Goal: Information Seeking & Learning: Find specific fact

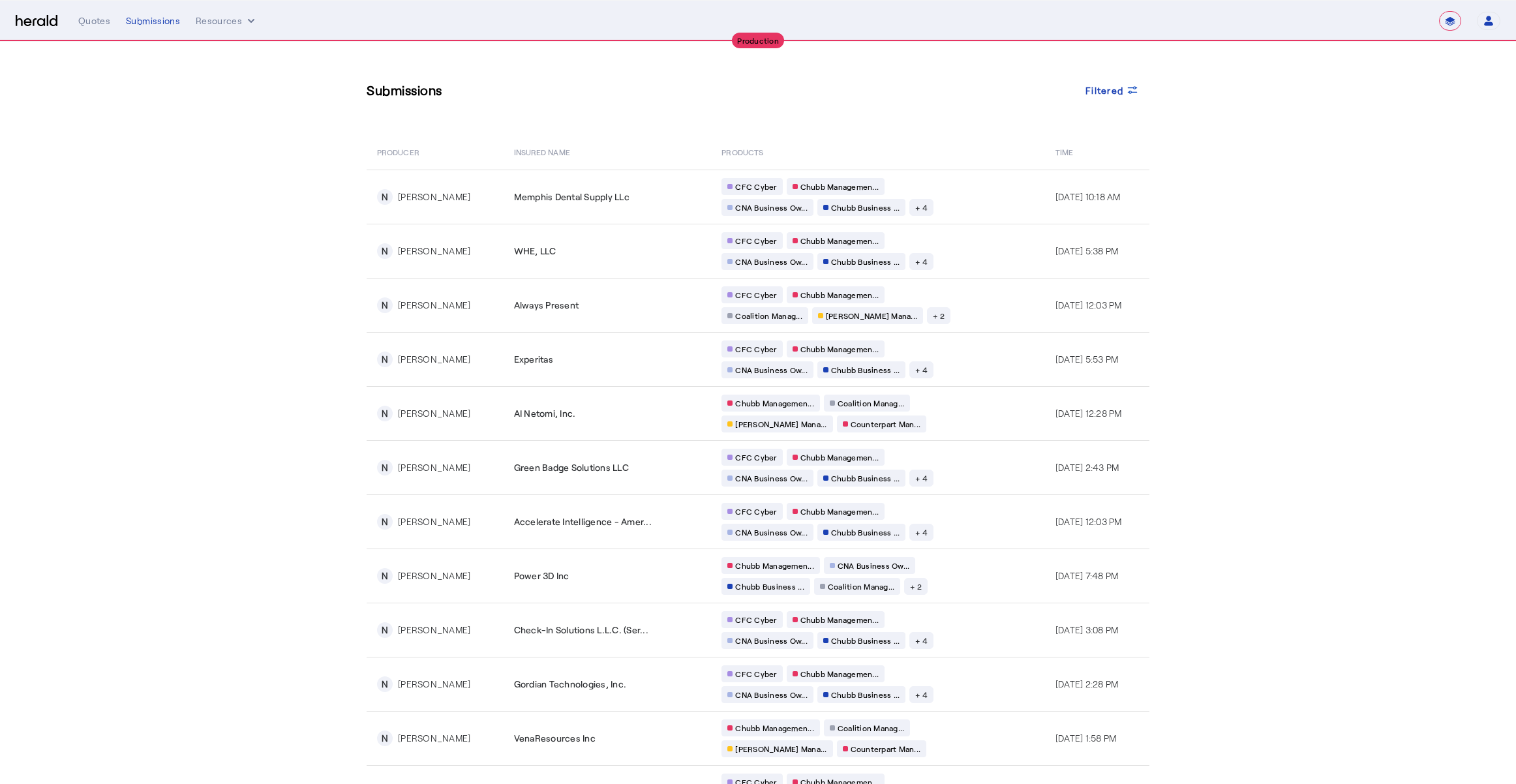
select select "**********"
click at [160, 26] on div "Submissions" at bounding box center [153, 21] width 54 height 13
click at [160, 24] on div "Submissions" at bounding box center [153, 21] width 54 height 13
click at [1104, 87] on span "Filtered" at bounding box center [1104, 90] width 38 height 14
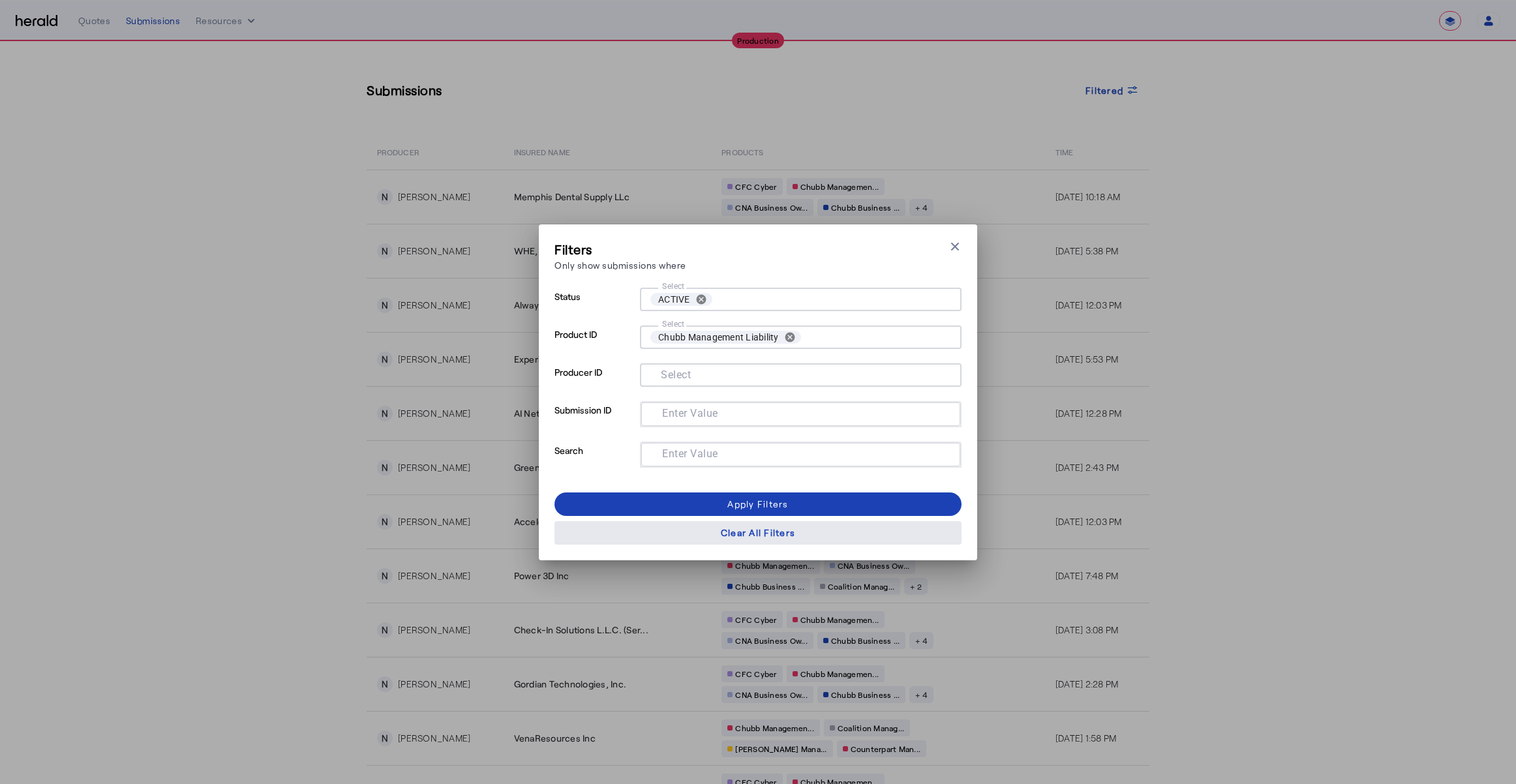
click at [774, 534] on div "Clear All Filters" at bounding box center [758, 532] width 74 height 14
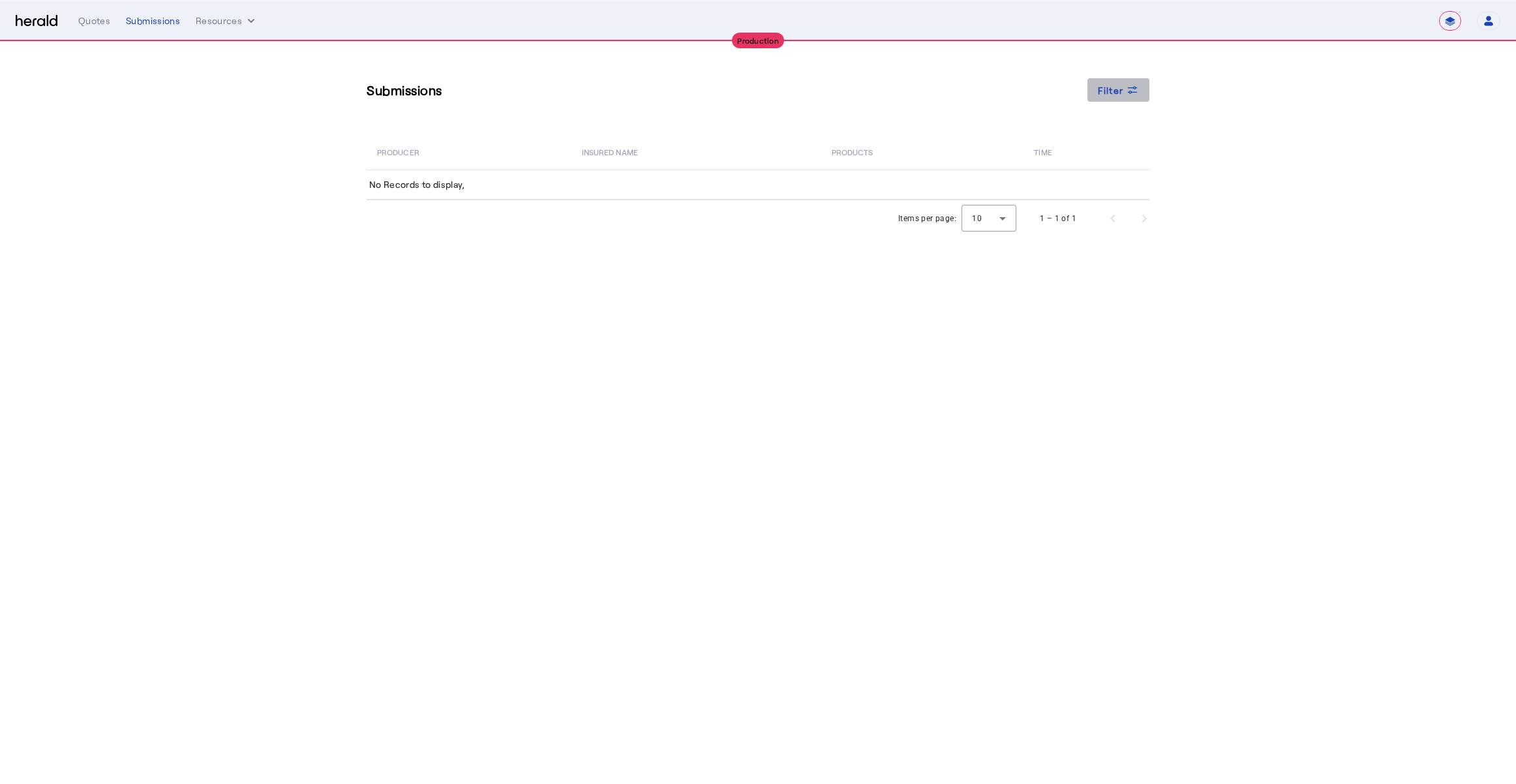
click at [1116, 94] on span "Filter" at bounding box center [1111, 90] width 26 height 14
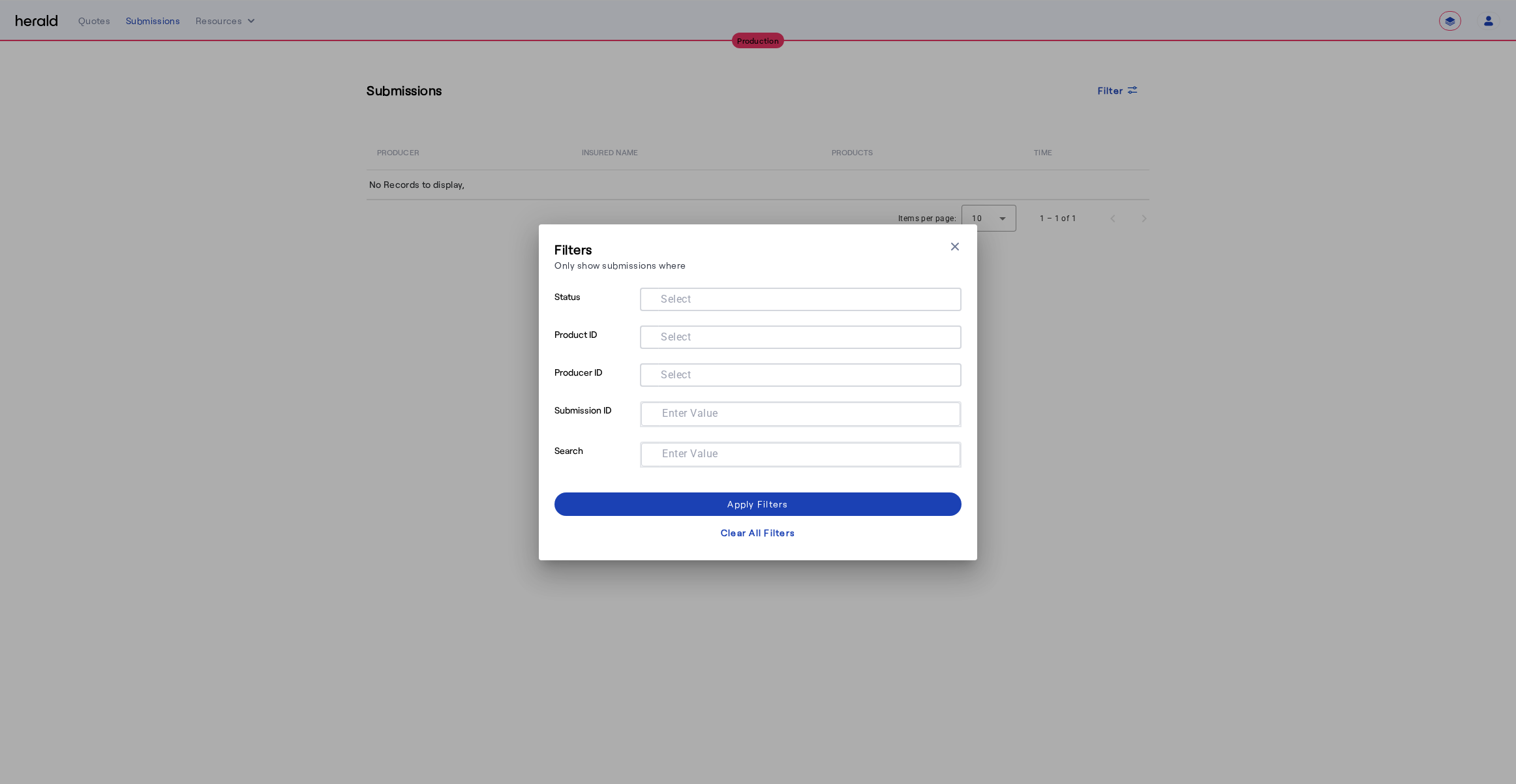
click at [405, 366] on div "Filters Only show submissions where Close modal Status Select Product ID Select…" at bounding box center [758, 392] width 1516 height 784
click at [351, 288] on div "Filters Only show submissions where Close modal Status Select Product ID Select…" at bounding box center [758, 392] width 1516 height 784
click at [728, 506] on div "Apply Filters" at bounding box center [757, 503] width 61 height 14
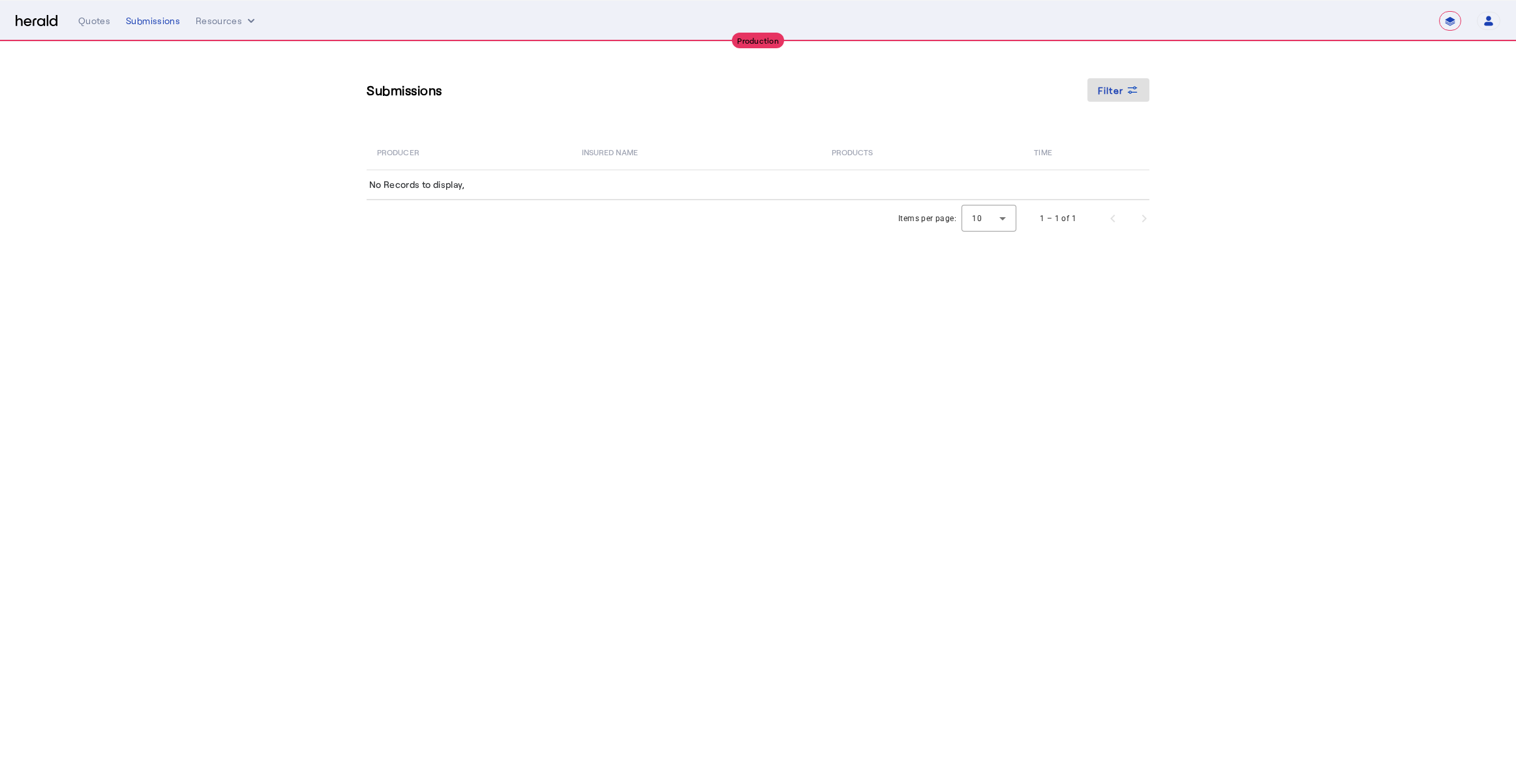
click at [387, 358] on body "**********" at bounding box center [758, 392] width 1516 height 784
click at [135, 26] on div "Submissions" at bounding box center [153, 21] width 54 height 13
click at [87, 26] on div "Quotes" at bounding box center [94, 21] width 32 height 13
click at [150, 19] on div "Submissions" at bounding box center [153, 21] width 54 height 13
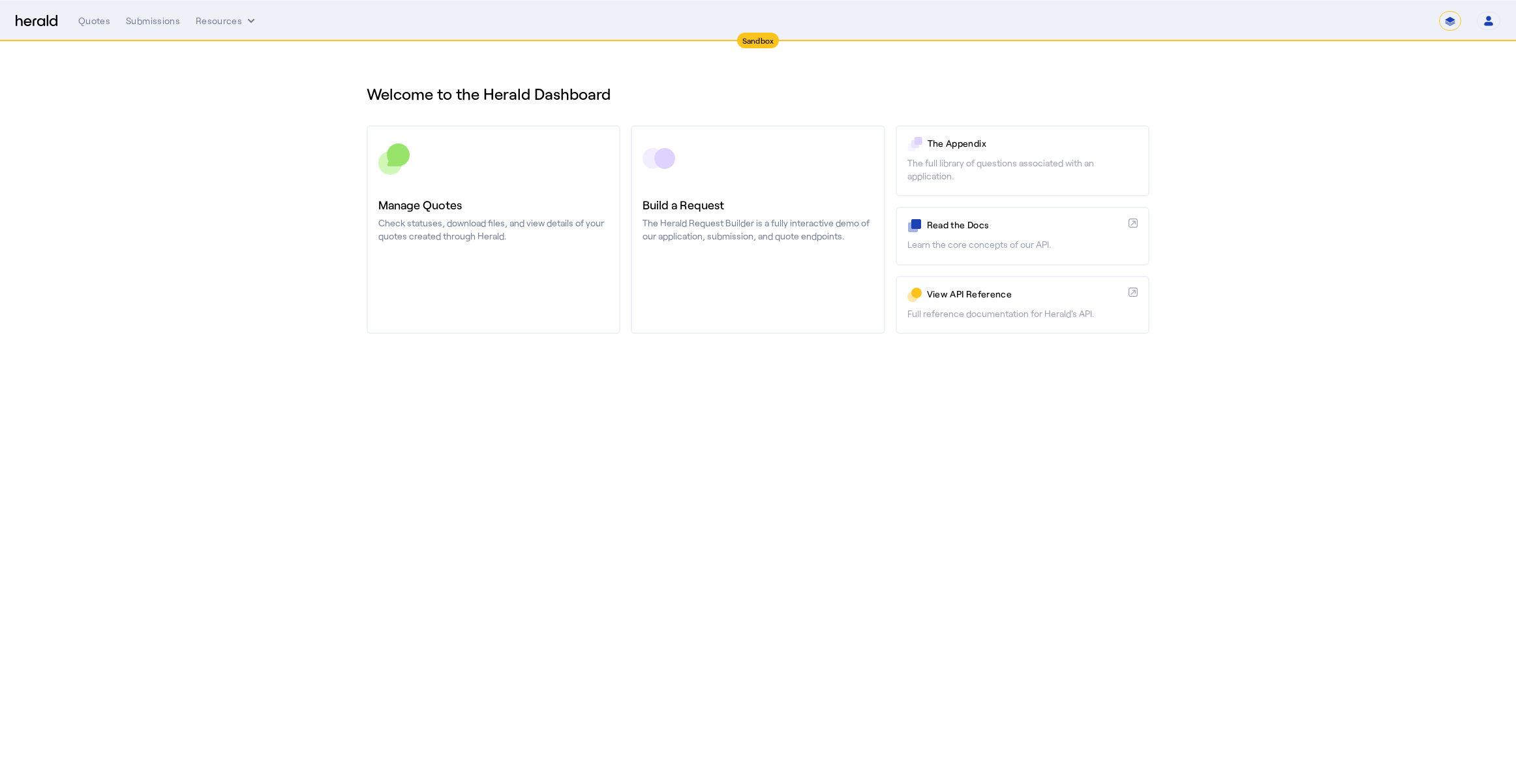
click at [125, 16] on div "Quotes Submissions Resources" at bounding box center [758, 21] width 1361 height 13
click at [147, 26] on div "Submissions" at bounding box center [153, 21] width 54 height 13
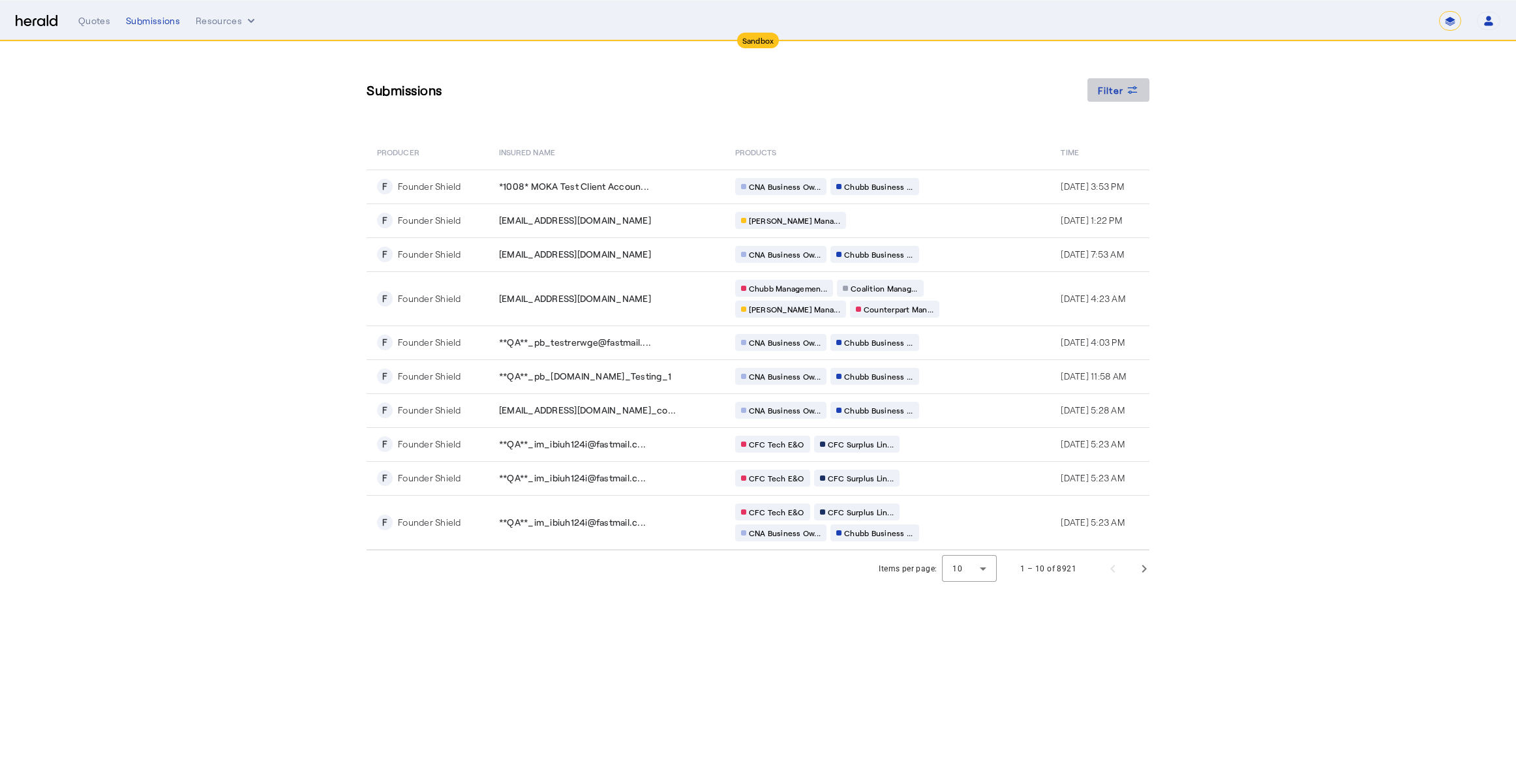
click at [1123, 91] on div "Filter" at bounding box center [1119, 90] width 42 height 14
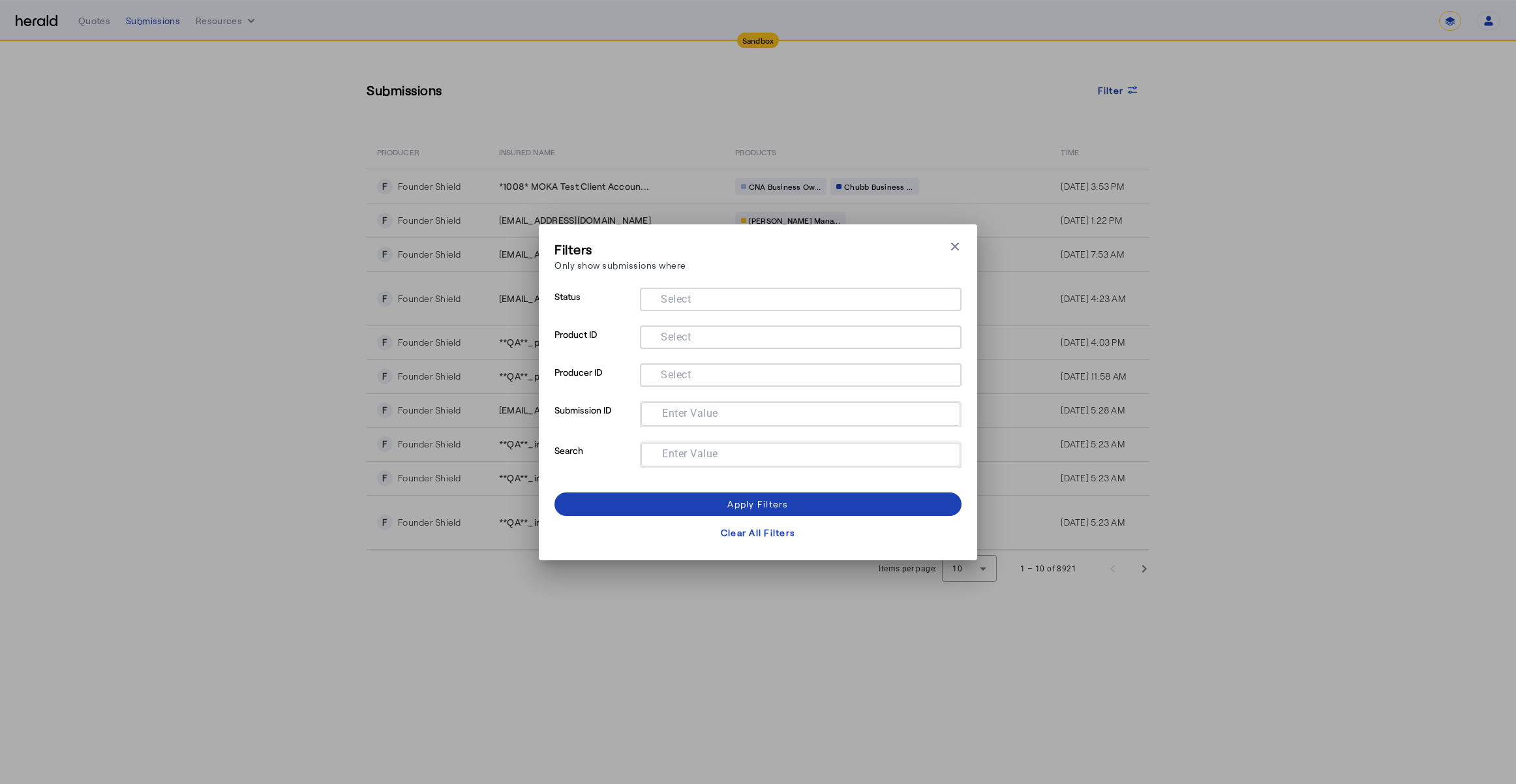
click at [686, 337] on mat-label "Select" at bounding box center [676, 335] width 30 height 12
click at [686, 337] on input "Select" at bounding box center [798, 335] width 296 height 16
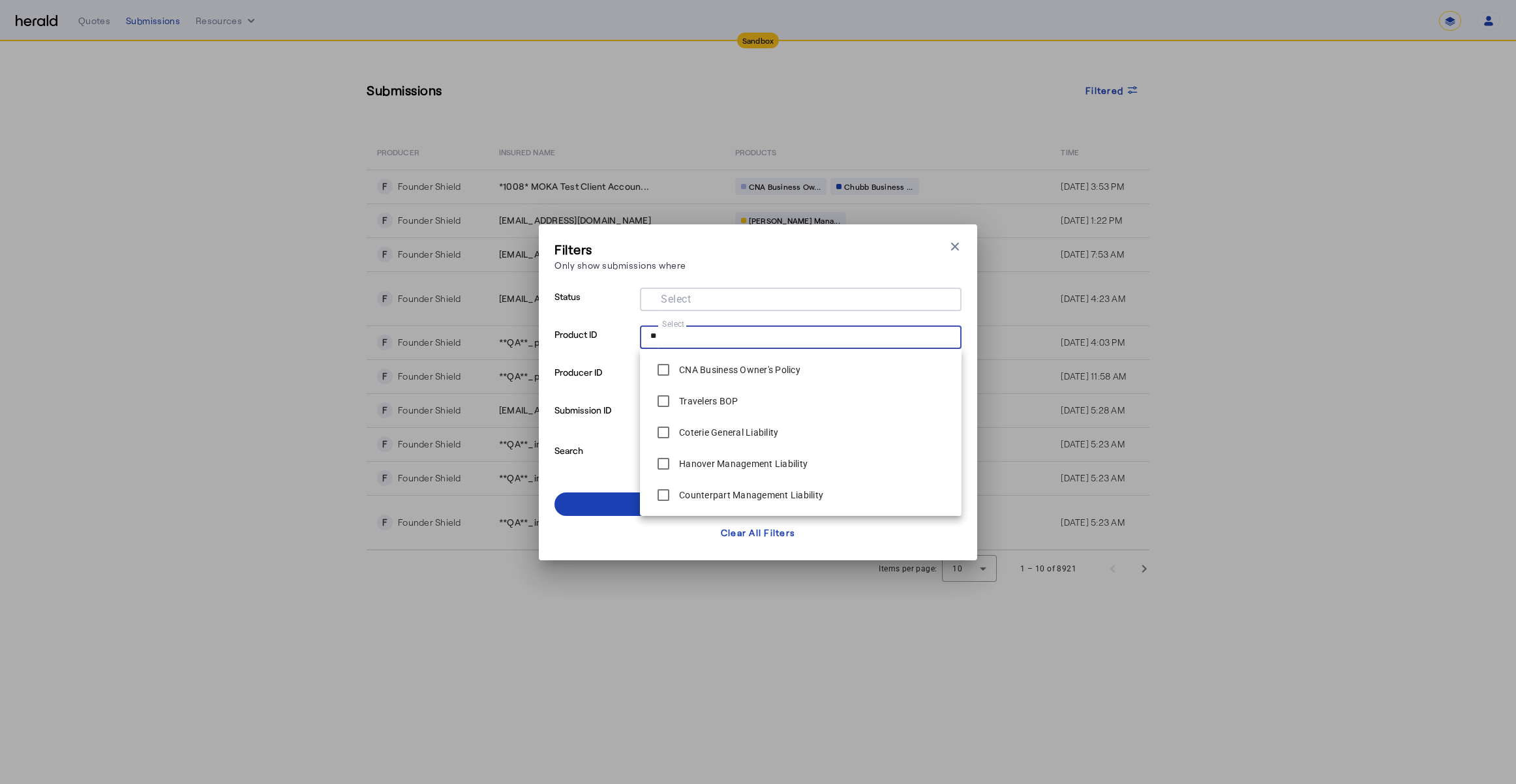
type input "*"
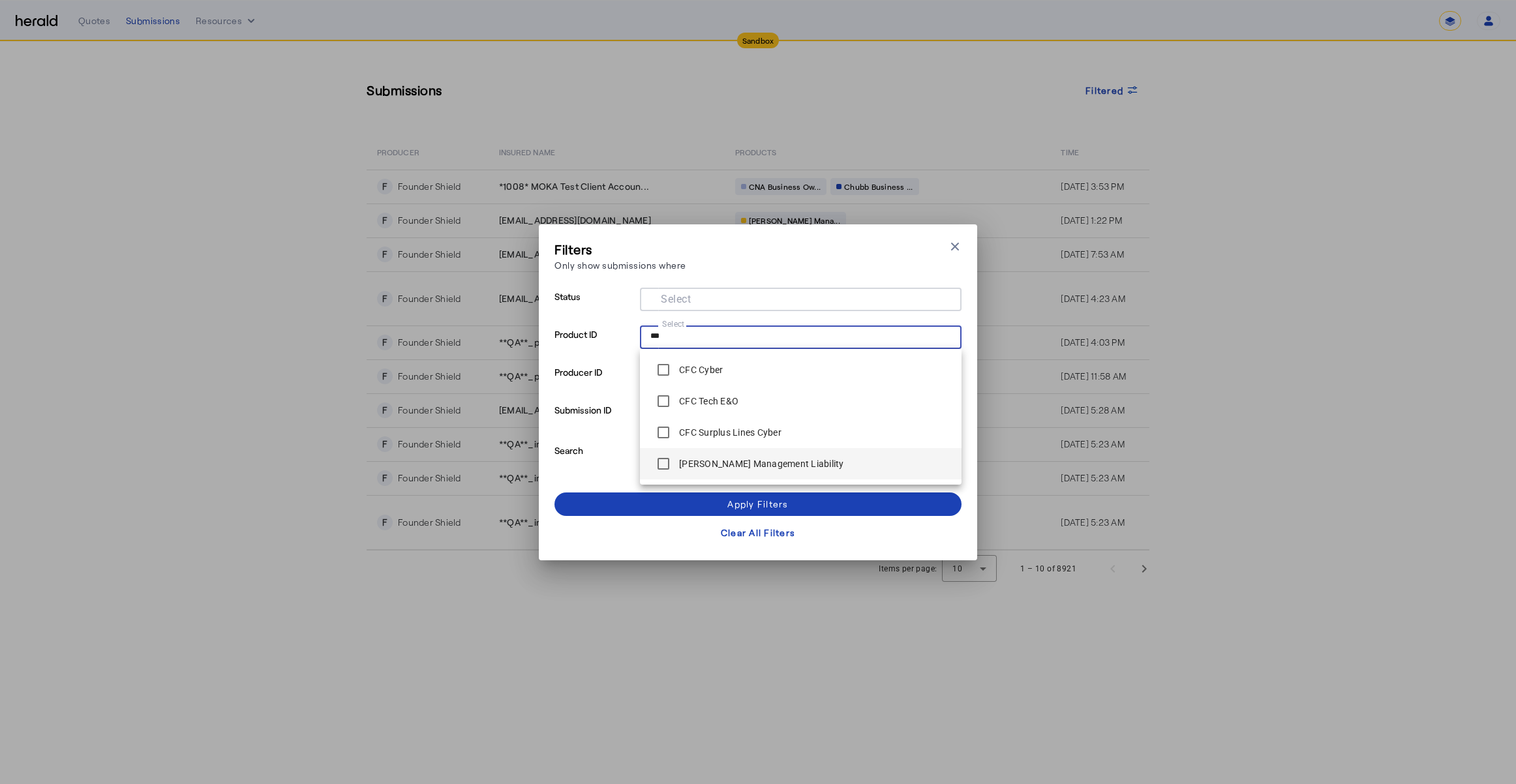
type input "***"
click at [696, 464] on label "[PERSON_NAME] Management Liability" at bounding box center [760, 464] width 167 height 13
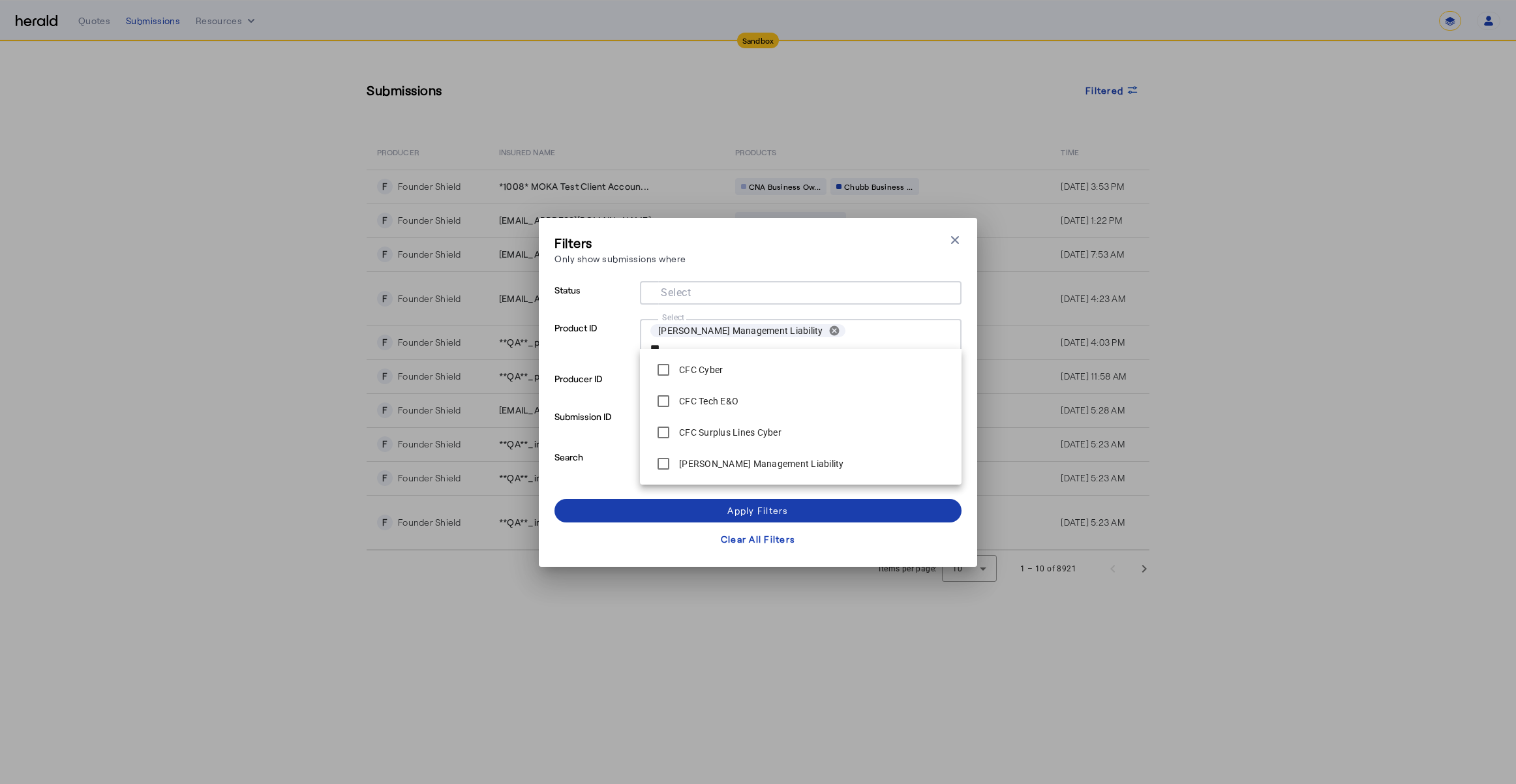
click at [732, 506] on div "Apply Filters" at bounding box center [757, 510] width 61 height 14
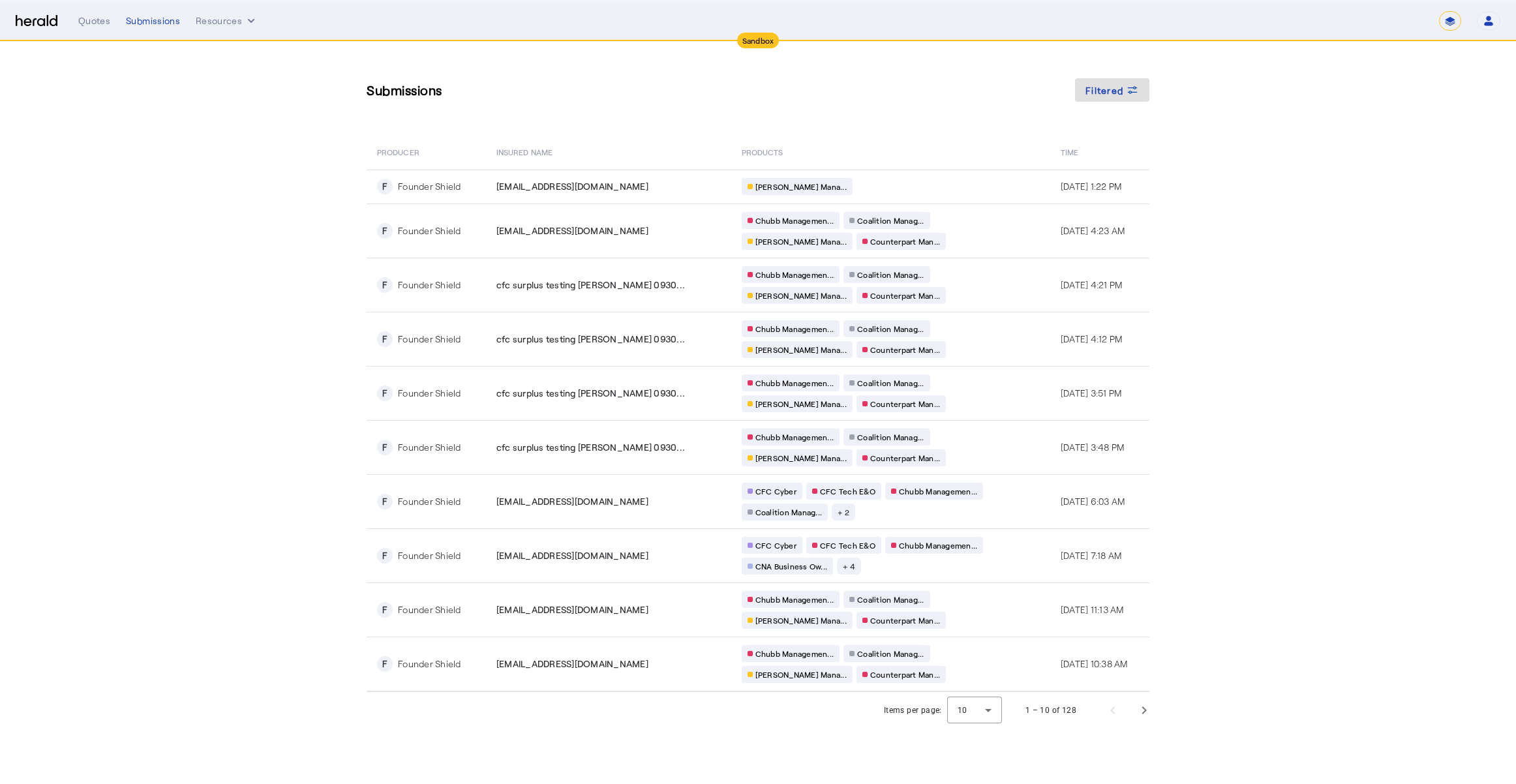
click at [236, 345] on section "Submissions Filtered PRODUCER Insured Name PRODUCTS Time F Founder Shield [EMAI…" at bounding box center [758, 385] width 1516 height 687
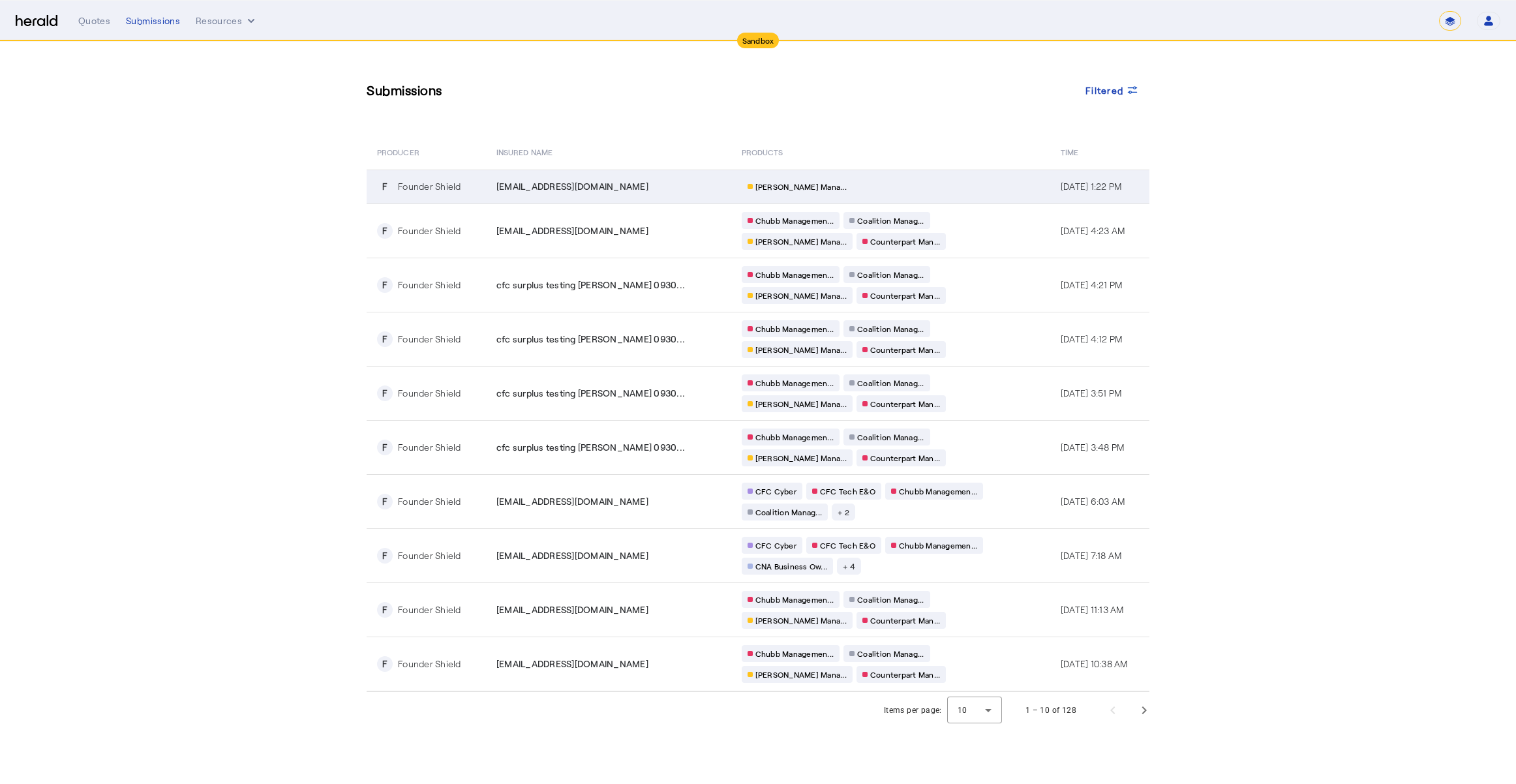
click at [837, 190] on div "[PERSON_NAME] Mana..." at bounding box center [867, 187] width 251 height 17
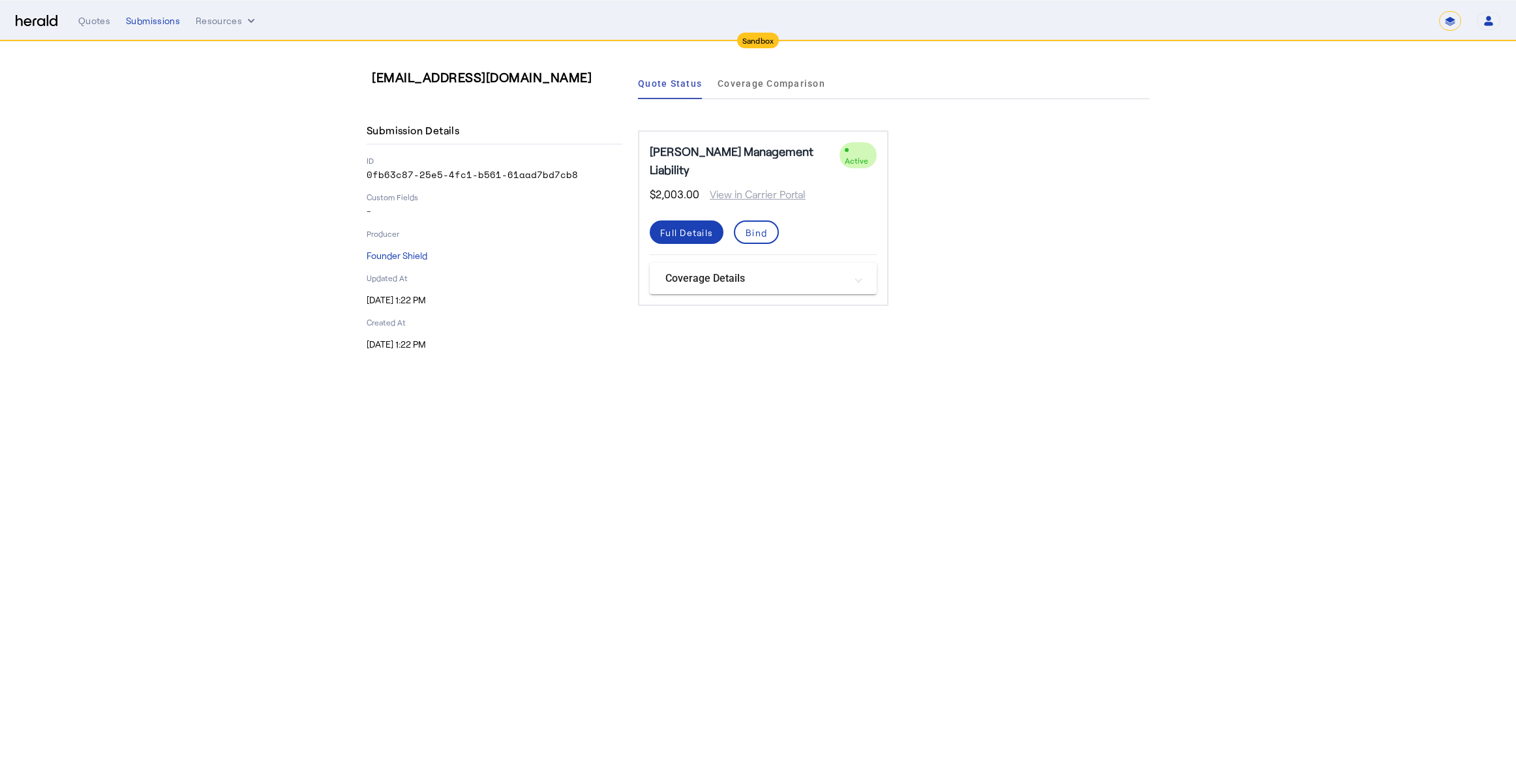
click at [999, 390] on body "**********" at bounding box center [758, 392] width 1516 height 784
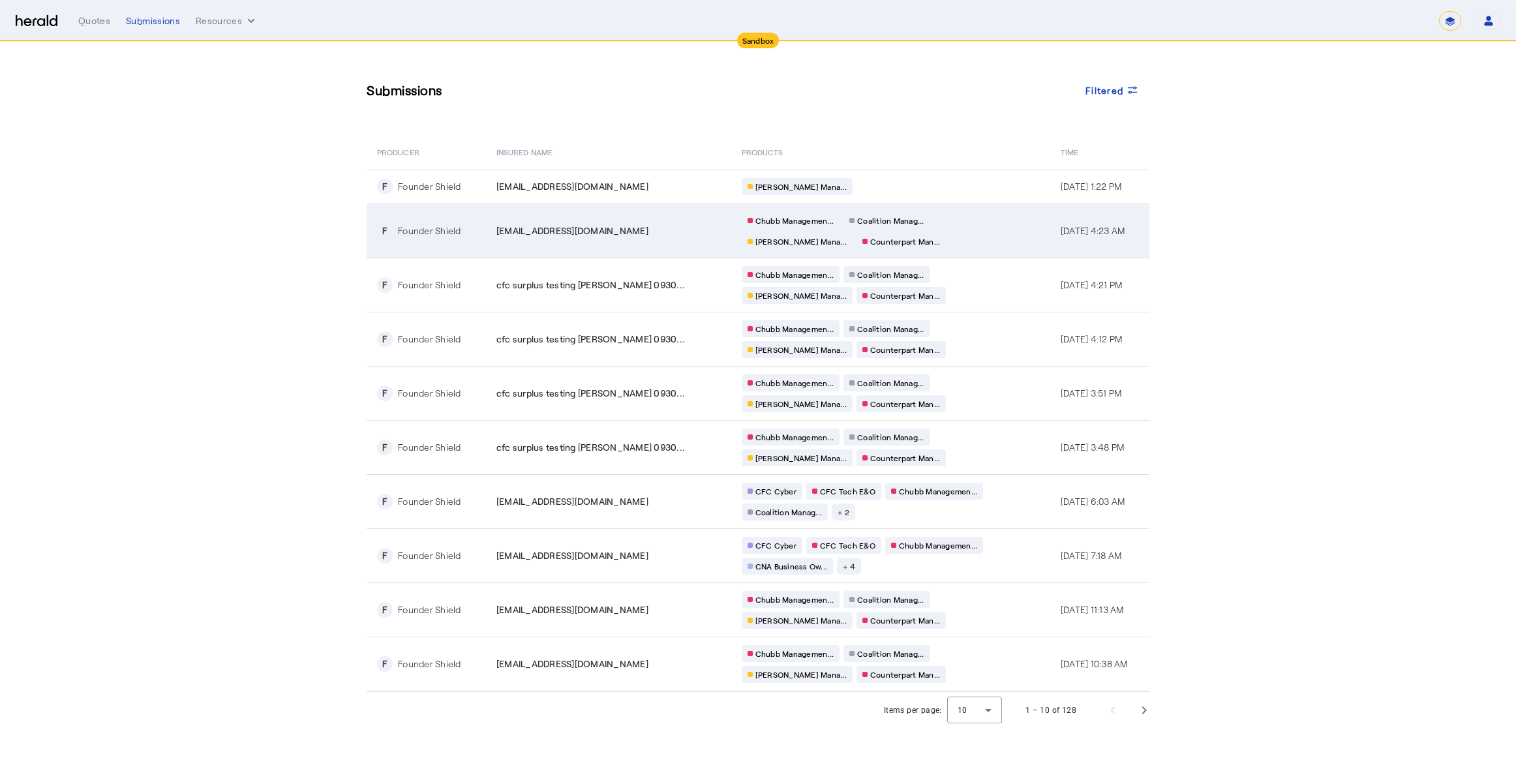
click at [946, 243] on div "Chubb Managemen... Coalition Manag... [PERSON_NAME] Mana... Counterpart Man..." at bounding box center [867, 230] width 251 height 38
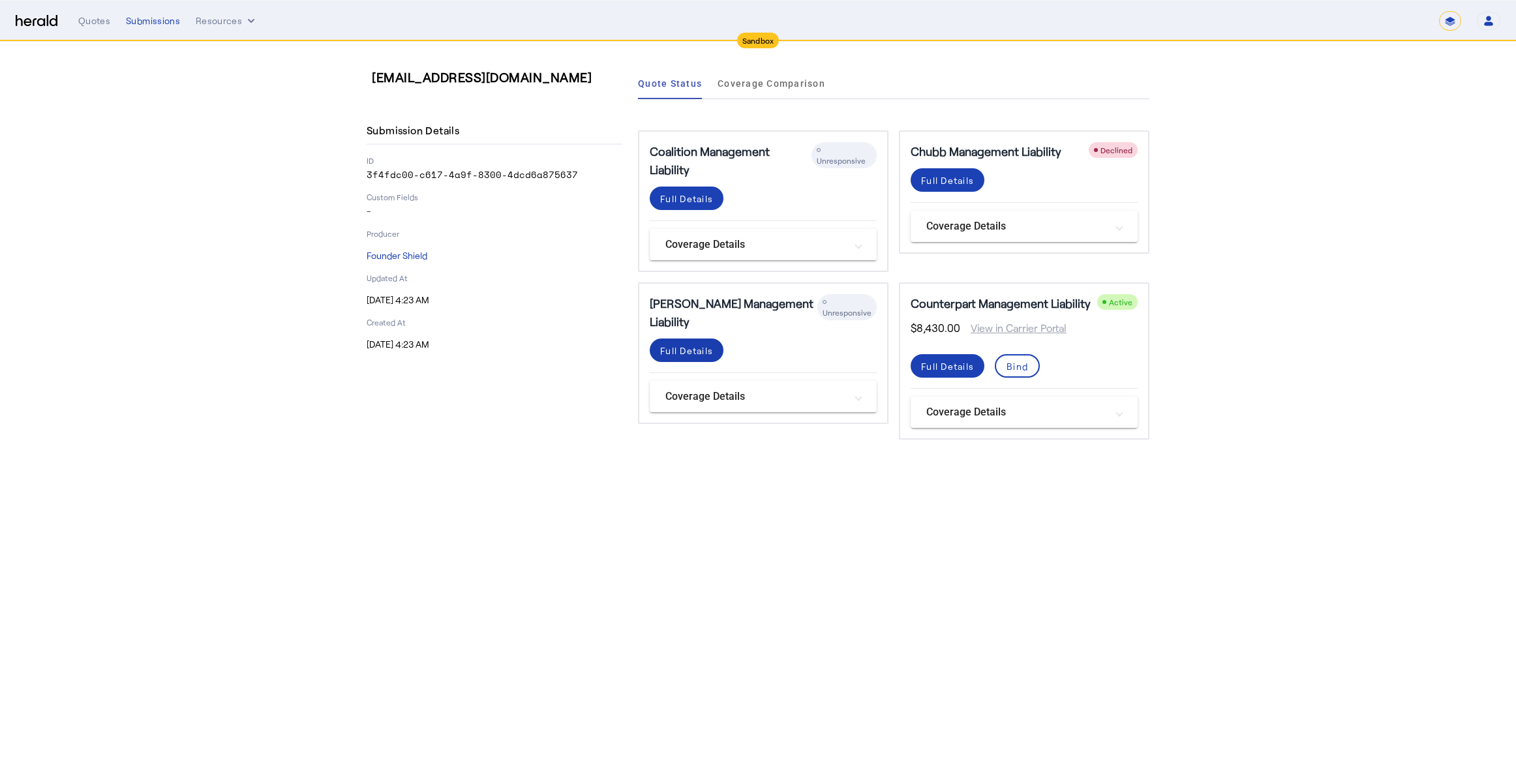
click at [705, 343] on div "Full Details" at bounding box center [686, 350] width 53 height 14
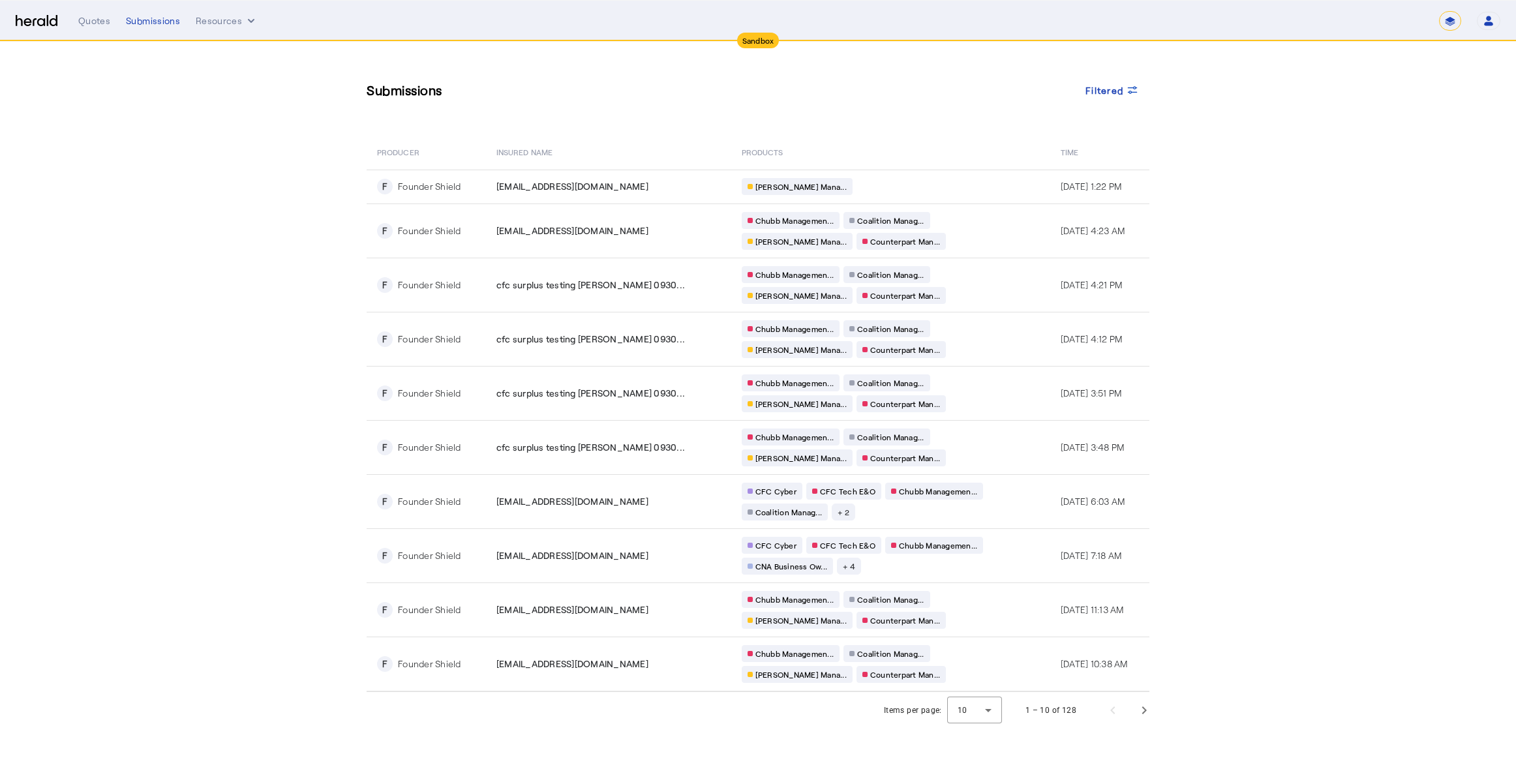
click at [1444, 21] on select "**********" at bounding box center [1450, 20] width 22 height 19
select select "**********"
click at [1439, 11] on select "**********" at bounding box center [1450, 20] width 22 height 19
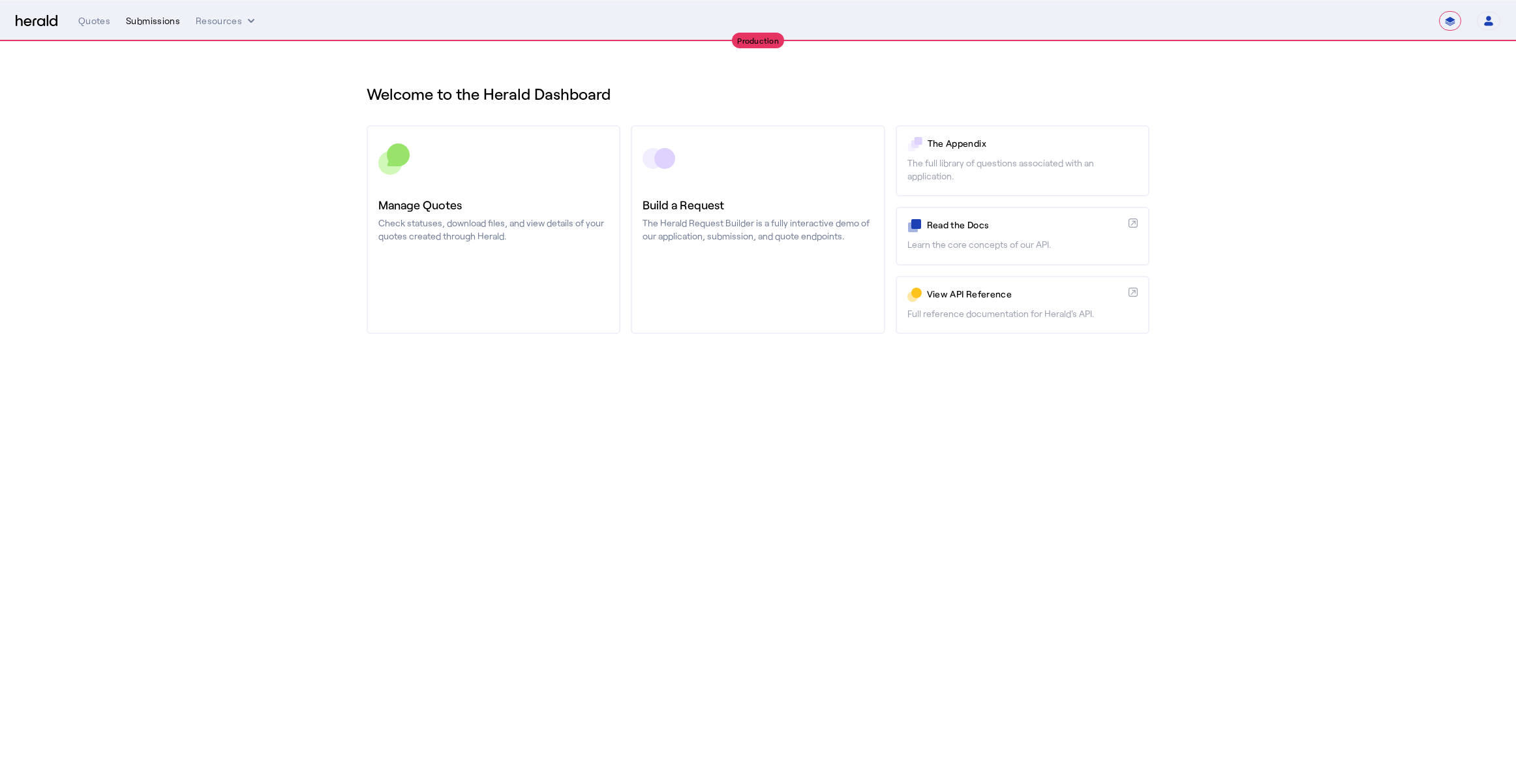
click at [147, 11] on div "**********" at bounding box center [789, 20] width 1422 height 19
click at [148, 19] on div "Submissions" at bounding box center [153, 21] width 54 height 13
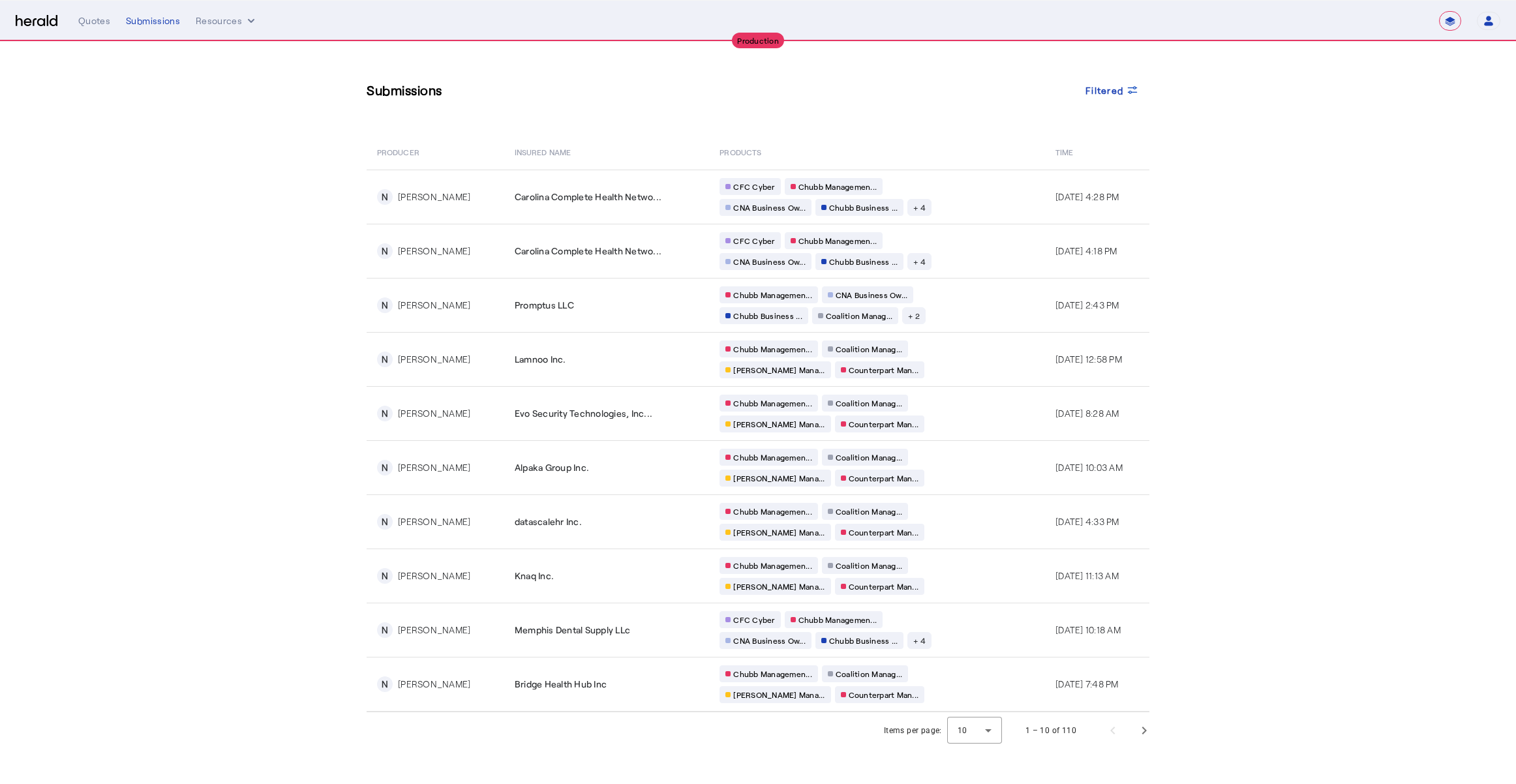
click at [236, 283] on section "Submissions Filtered PRODUCER Insured Name PRODUCTS Time N [PERSON_NAME] Caroli…" at bounding box center [758, 395] width 1516 height 707
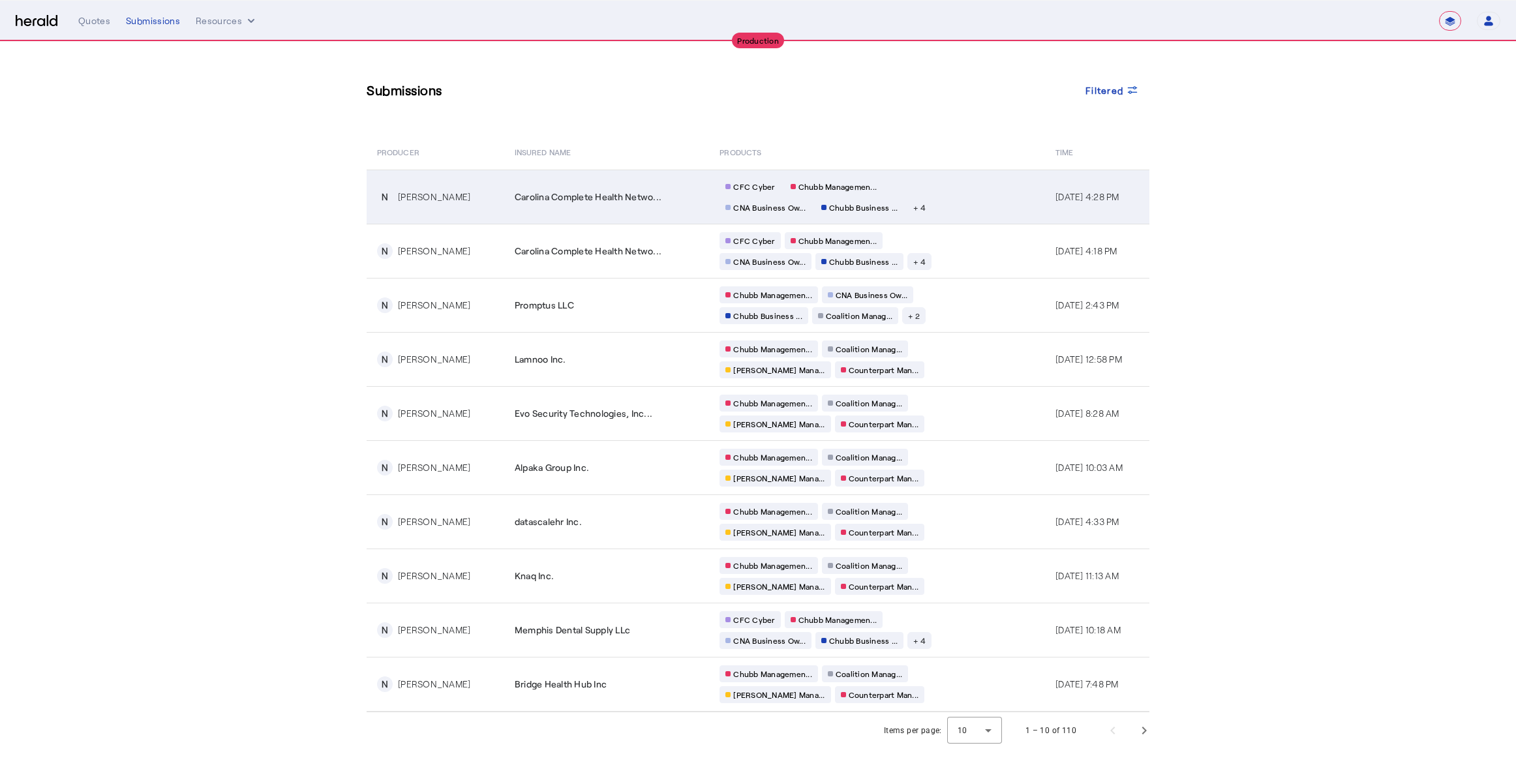
click at [973, 206] on td "CFC Cyber Chubb Managemen... CNA Business Ow... Chubb Business ... + 4" at bounding box center [877, 197] width 336 height 54
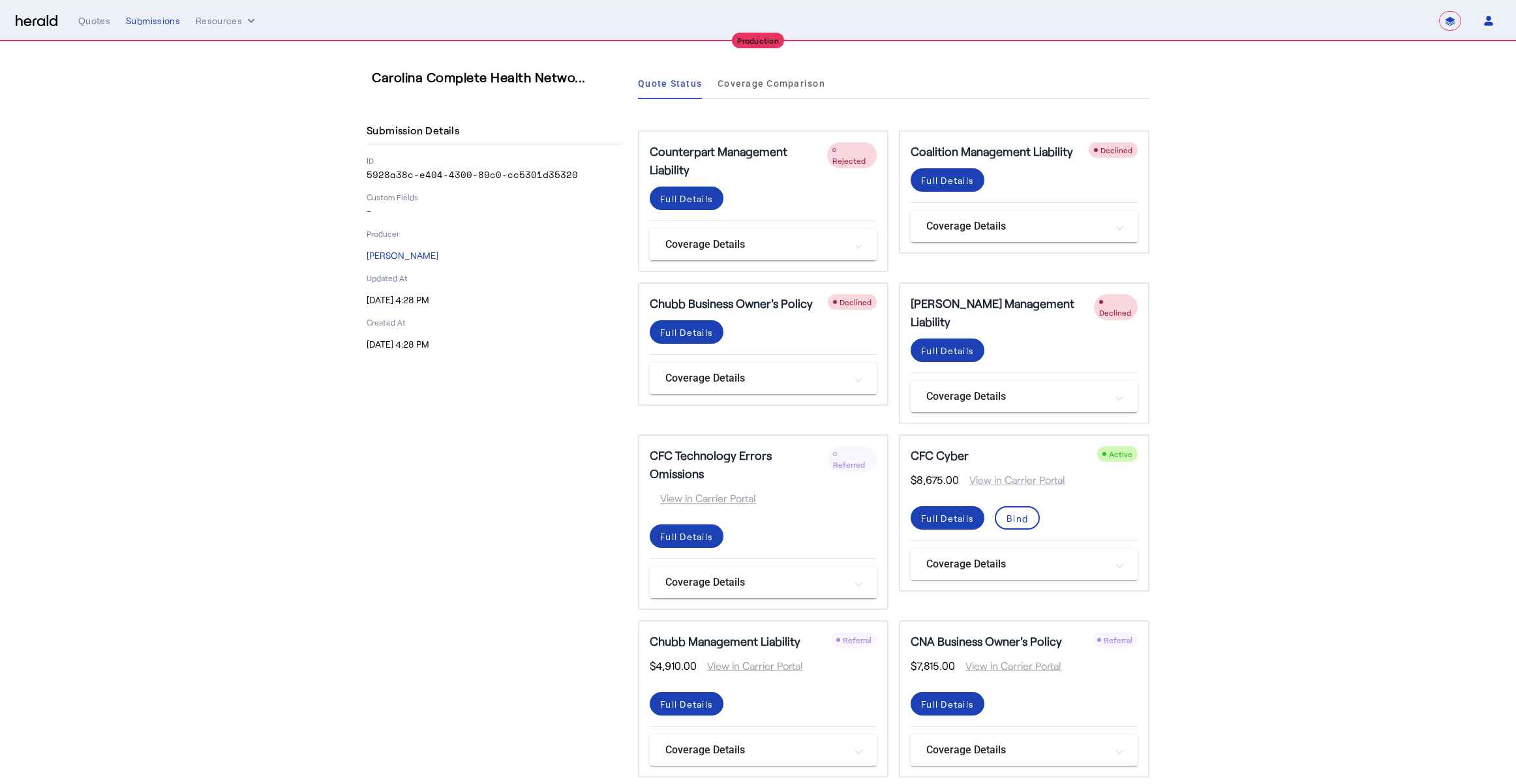
click at [1303, 359] on section "Carolina Complete Health Netwo... Submission Details ID 5928a38c-e404-4300-89c0…" at bounding box center [758, 422] width 1516 height 762
click at [974, 338] on span at bounding box center [947, 351] width 74 height 31
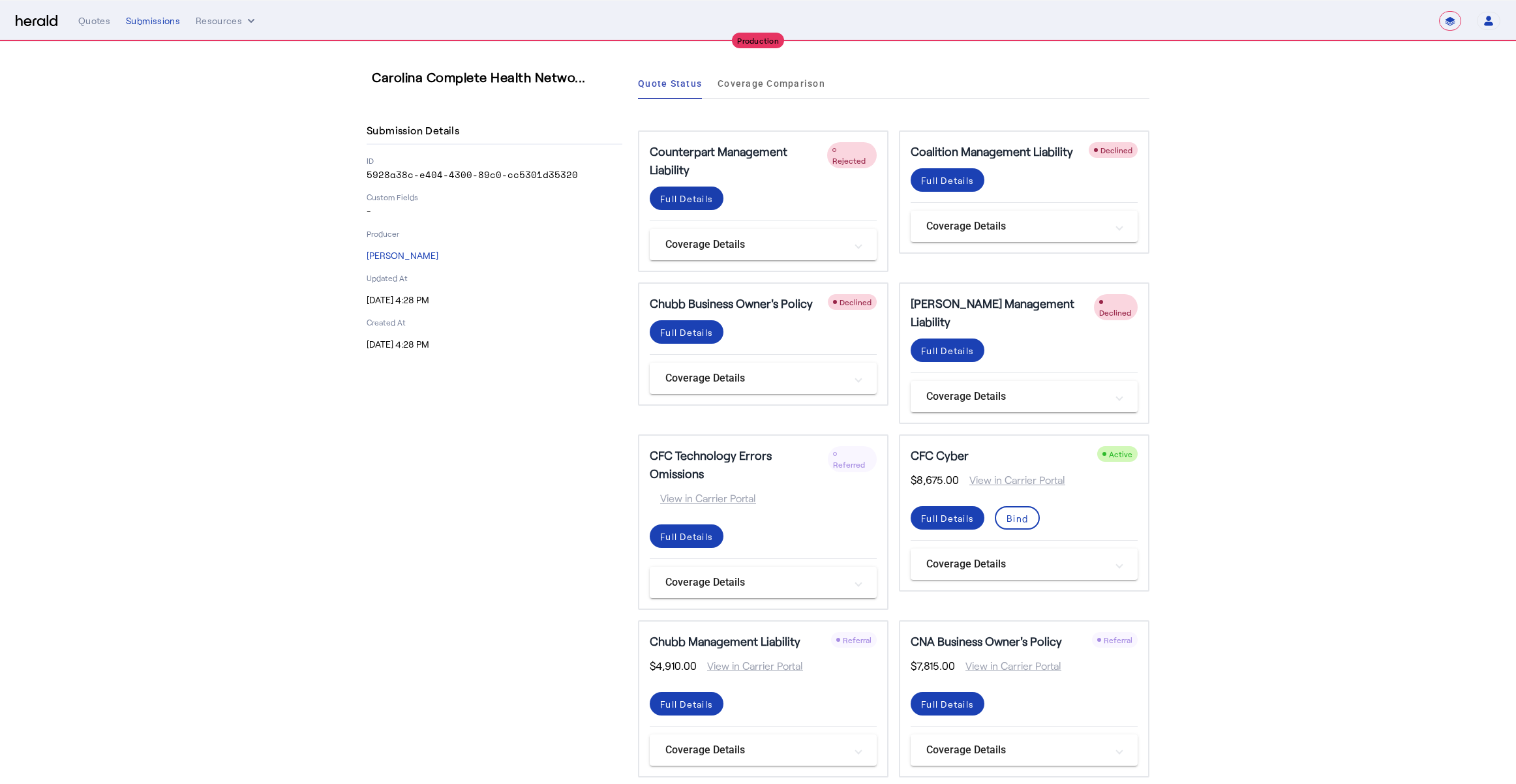
click at [681, 208] on span at bounding box center [686, 198] width 74 height 31
click at [953, 179] on div "Full Details" at bounding box center [948, 180] width 53 height 14
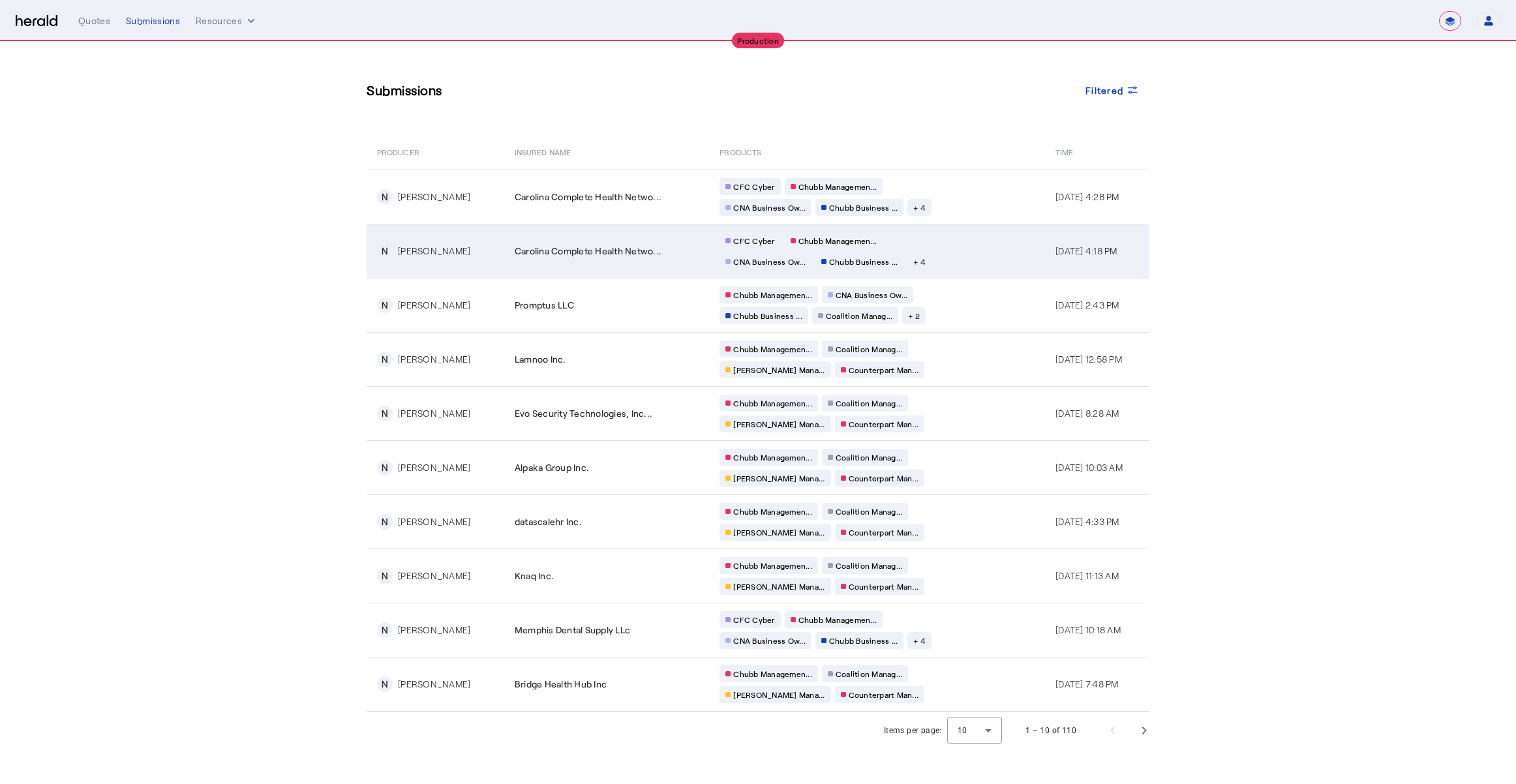
click at [981, 261] on td "CFC Cyber Chubb Managemen... CNA Business Ow... Chubb Business ... + 4" at bounding box center [877, 251] width 336 height 54
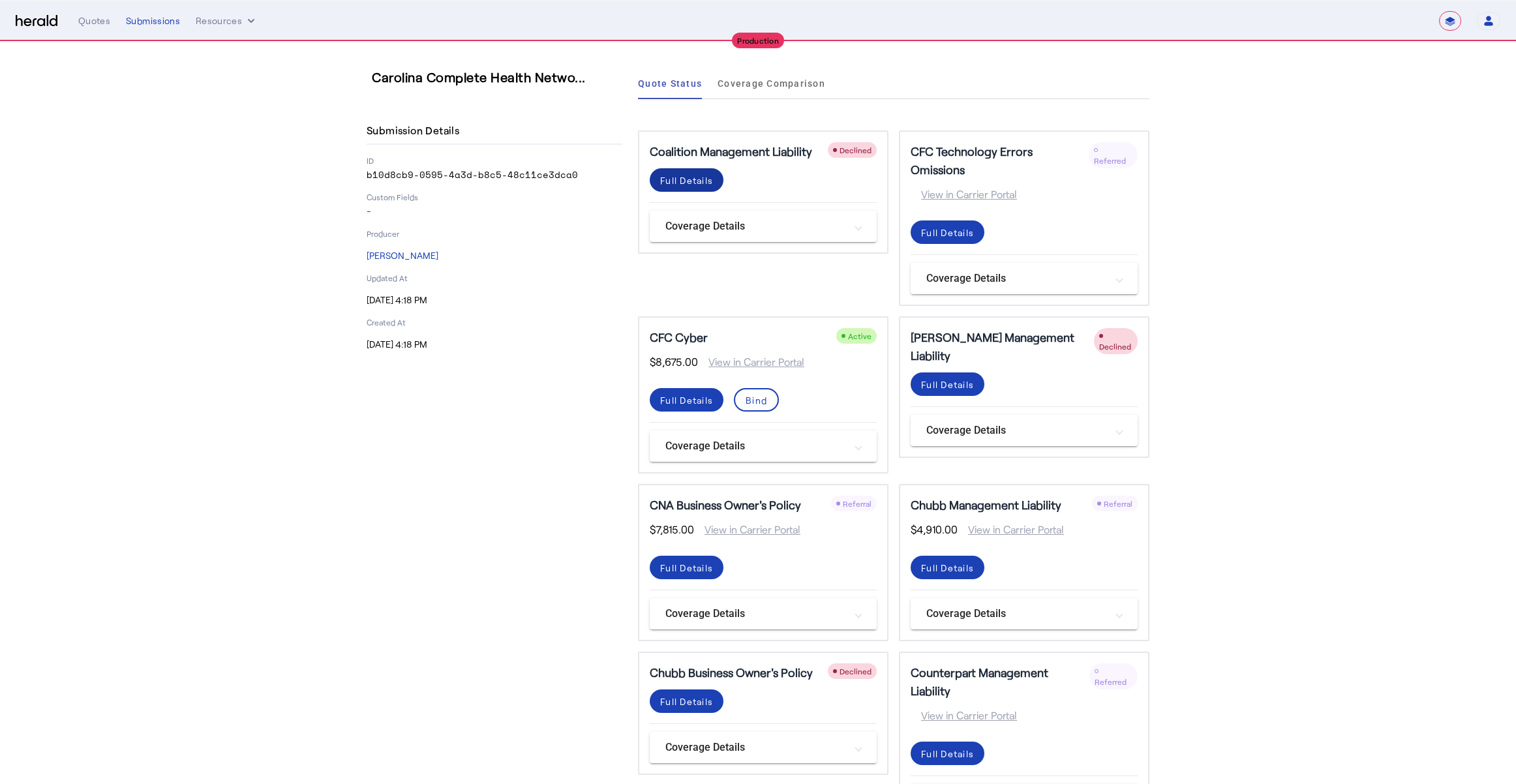
click at [697, 186] on div "Full Details" at bounding box center [686, 180] width 53 height 14
click at [953, 378] on div "Full Details" at bounding box center [948, 384] width 53 height 14
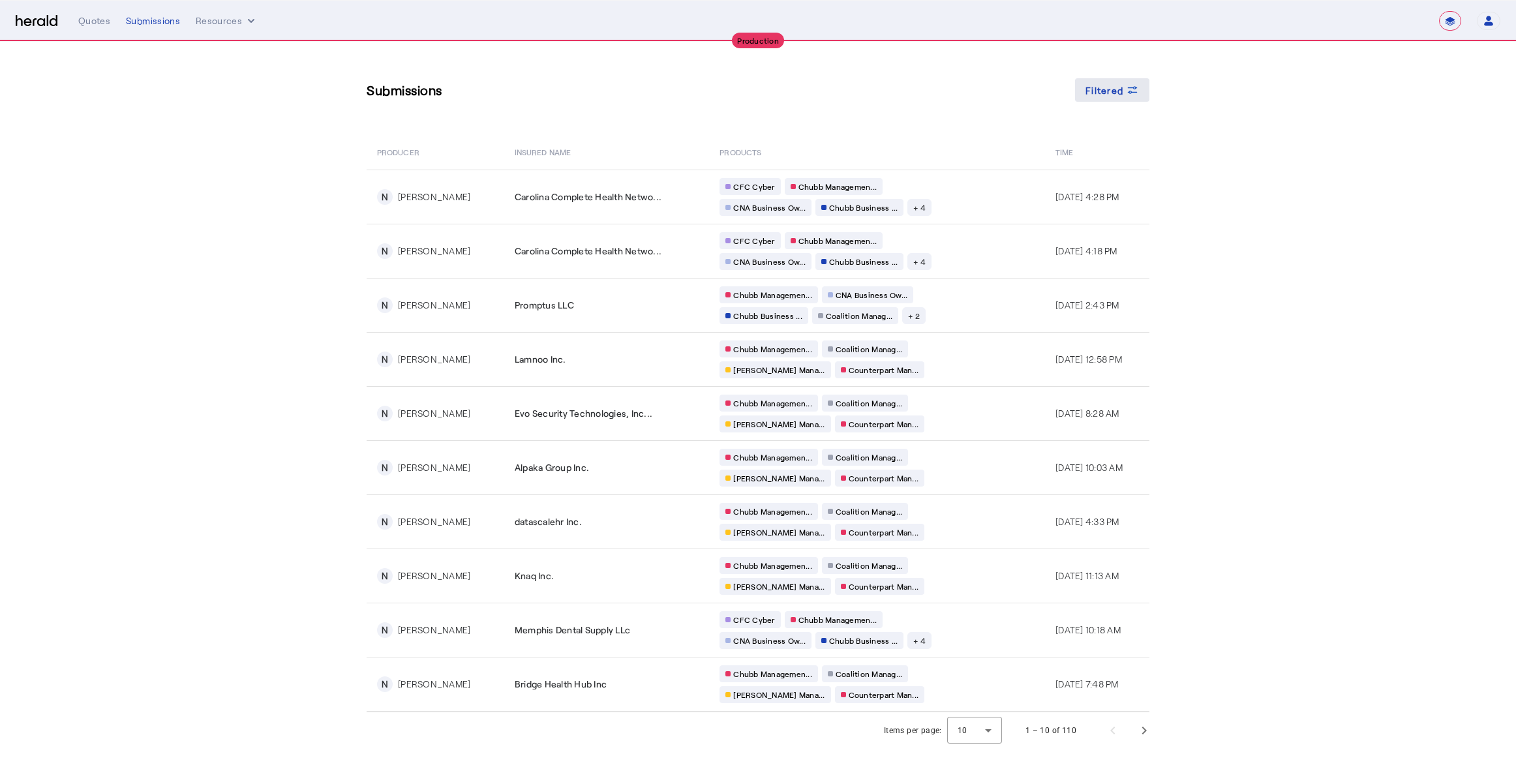
click at [1123, 94] on div "Filtered" at bounding box center [1112, 90] width 54 height 14
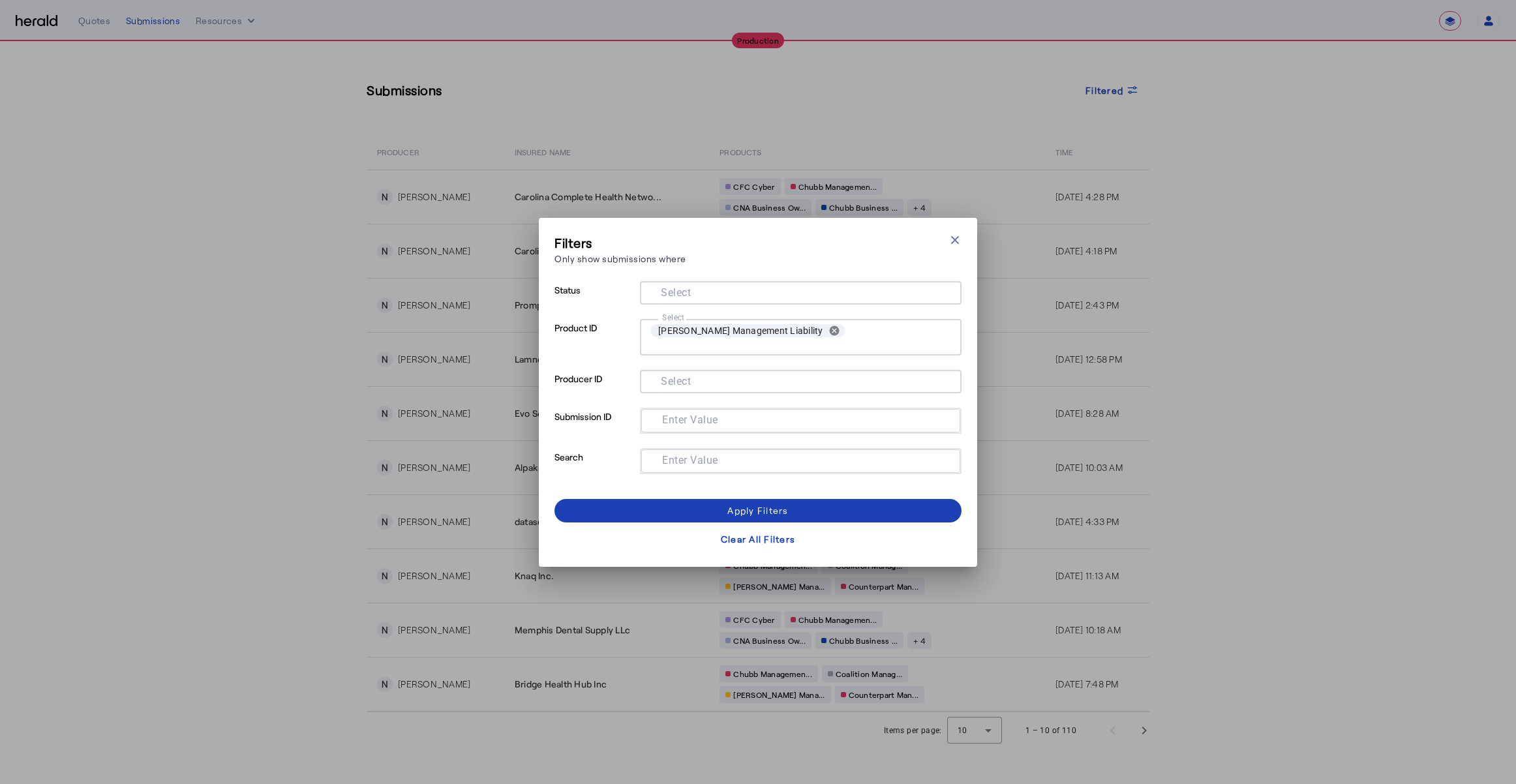
click at [688, 298] on mat-label "Select" at bounding box center [676, 291] width 30 height 12
click at [688, 299] on input "Select" at bounding box center [798, 291] width 296 height 16
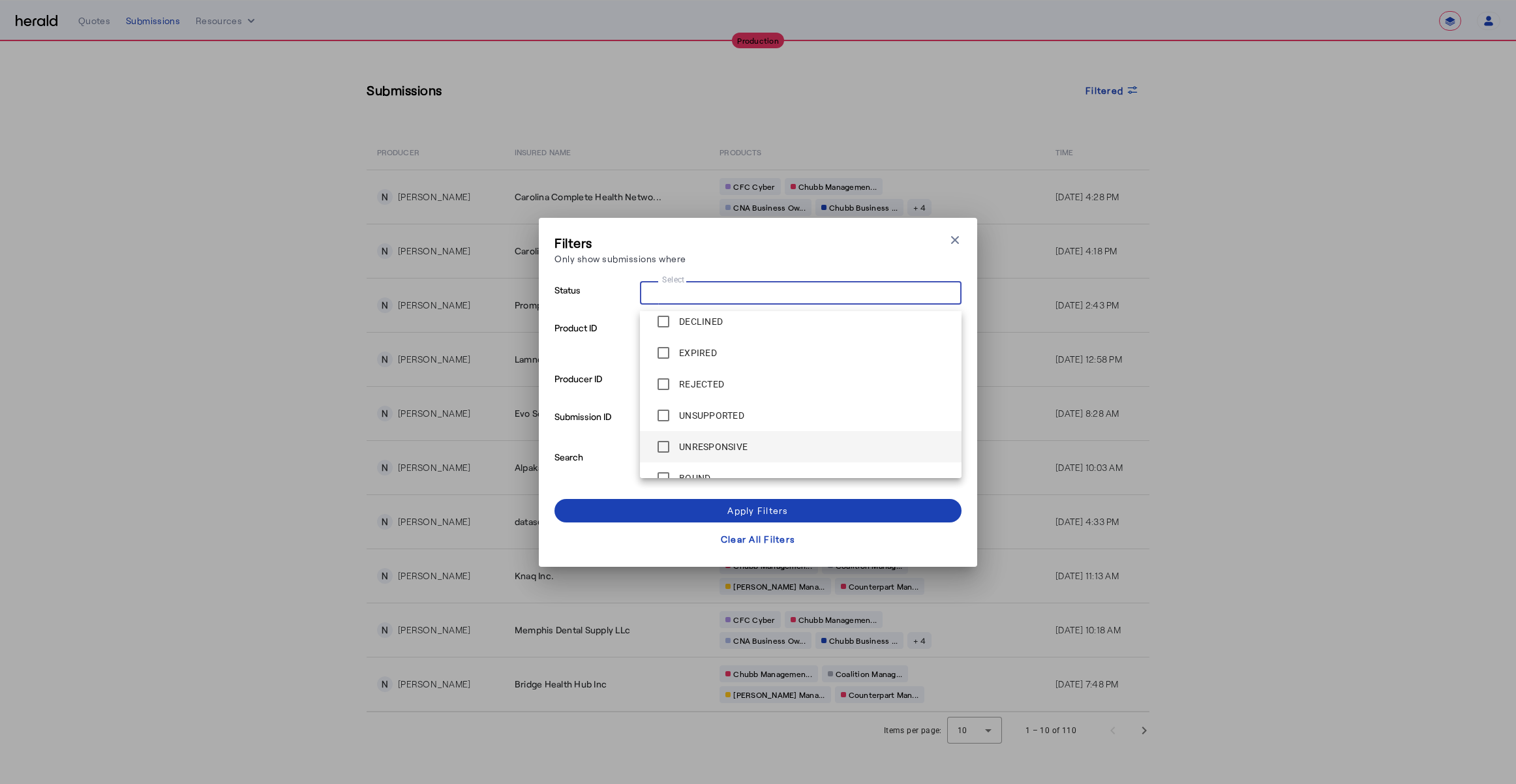
scroll to position [157, 0]
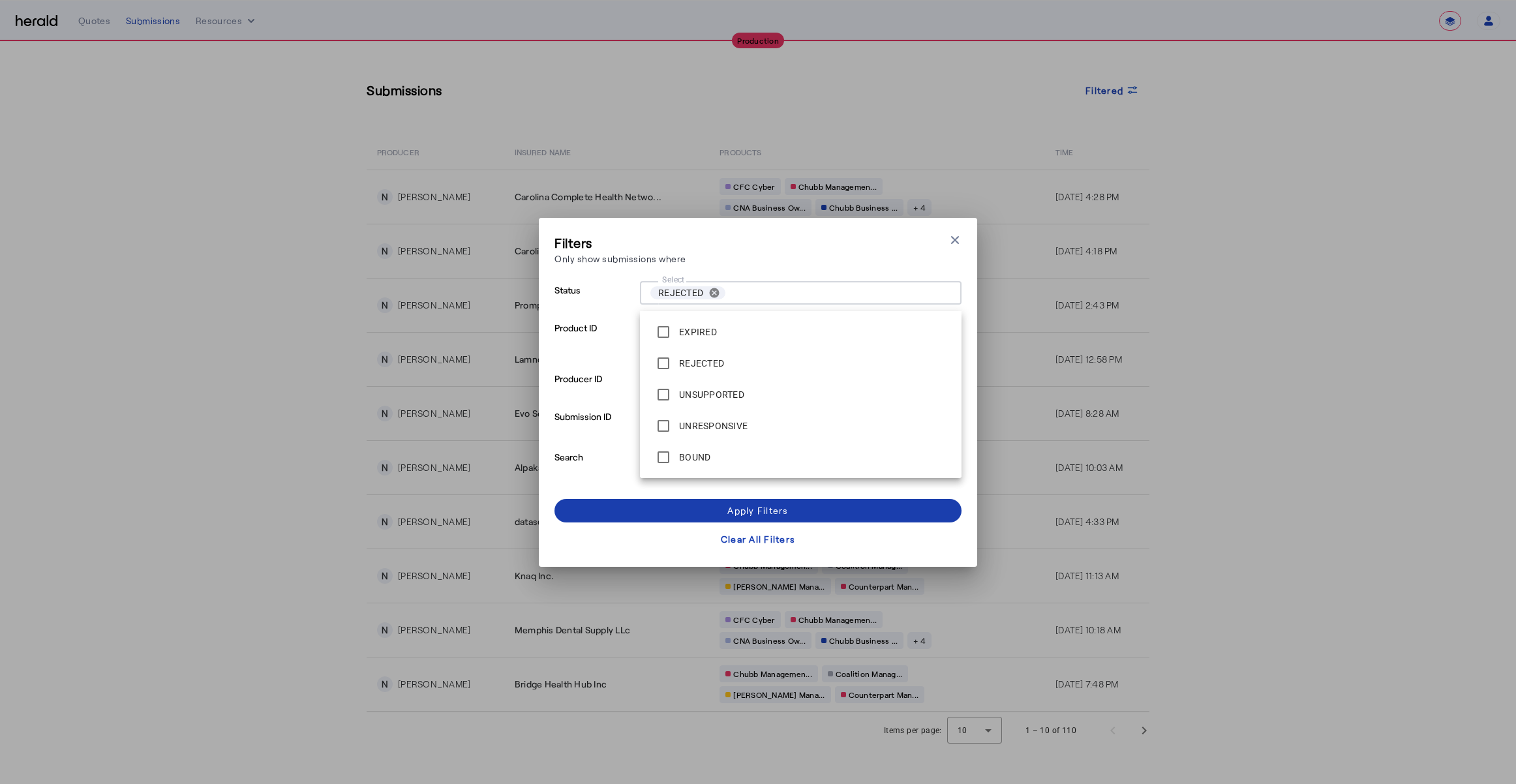
click at [704, 498] on span at bounding box center [758, 511] width 407 height 31
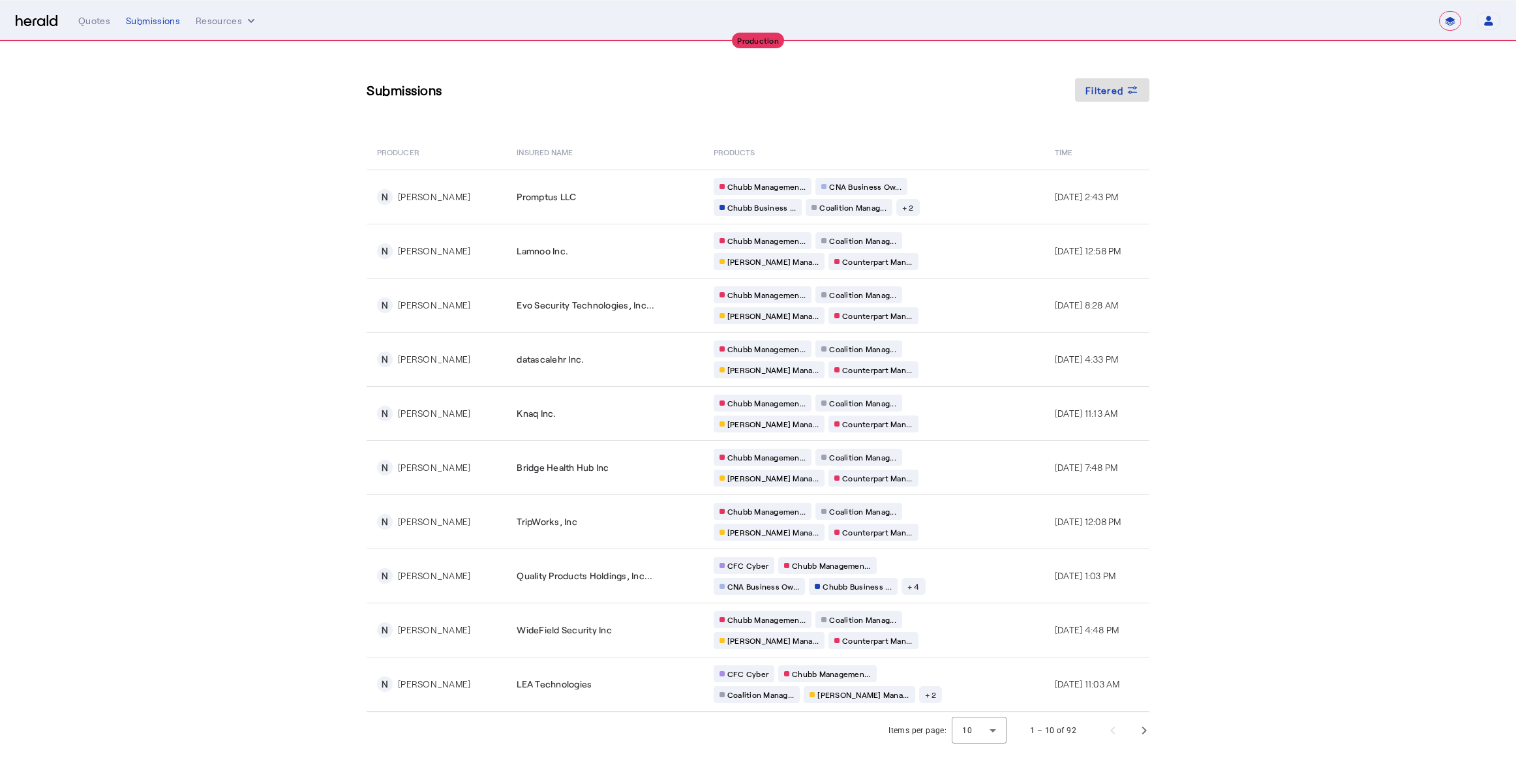
click at [1374, 298] on section "Submissions Filtered PRODUCER Insured Name PRODUCTS Time N [PERSON_NAME] Prompt…" at bounding box center [758, 395] width 1516 height 707
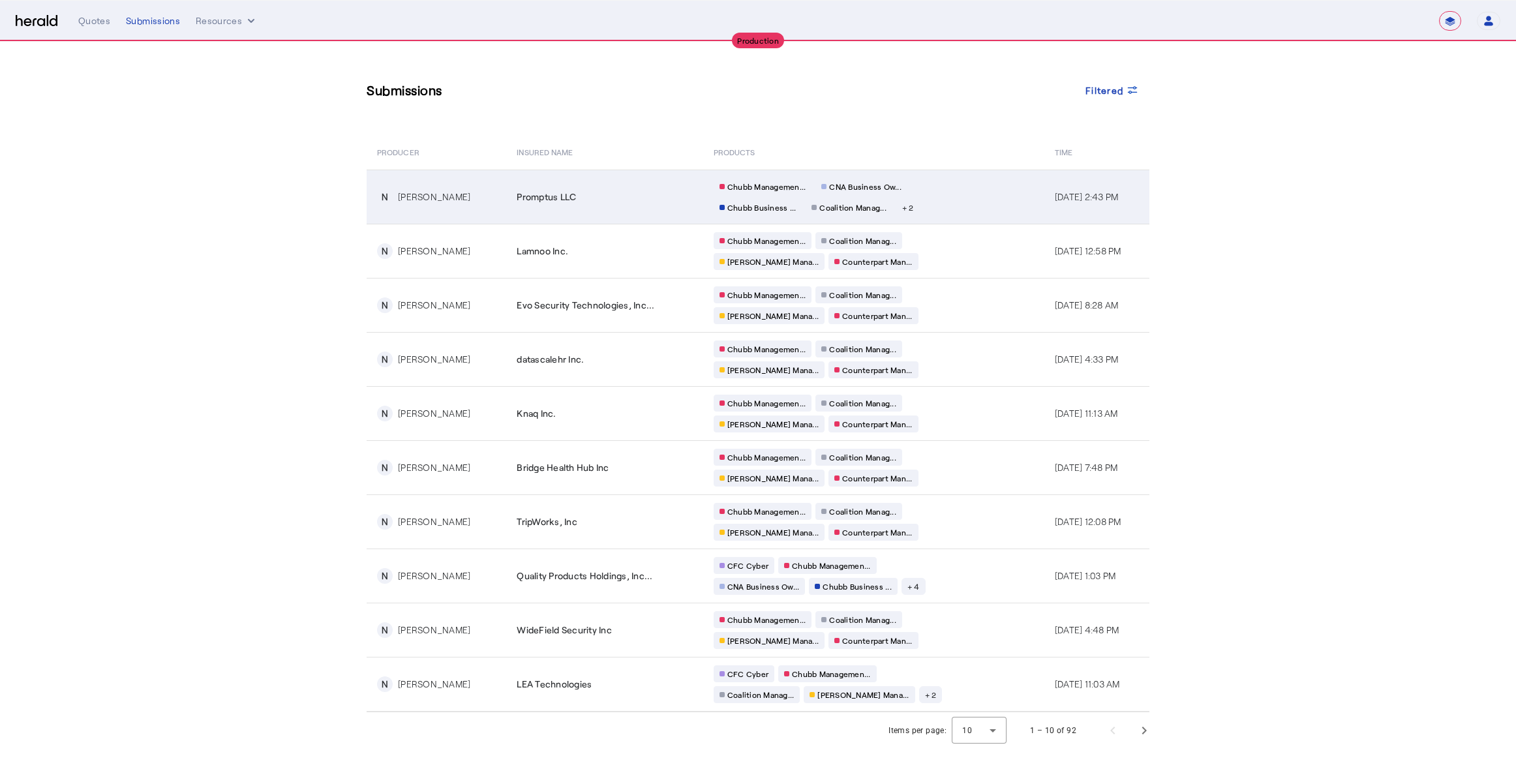
click at [975, 195] on td "Chubb Managemen... CNA Business Ow... Chubb Business ... Coalition Manag... + 2" at bounding box center [873, 197] width 341 height 54
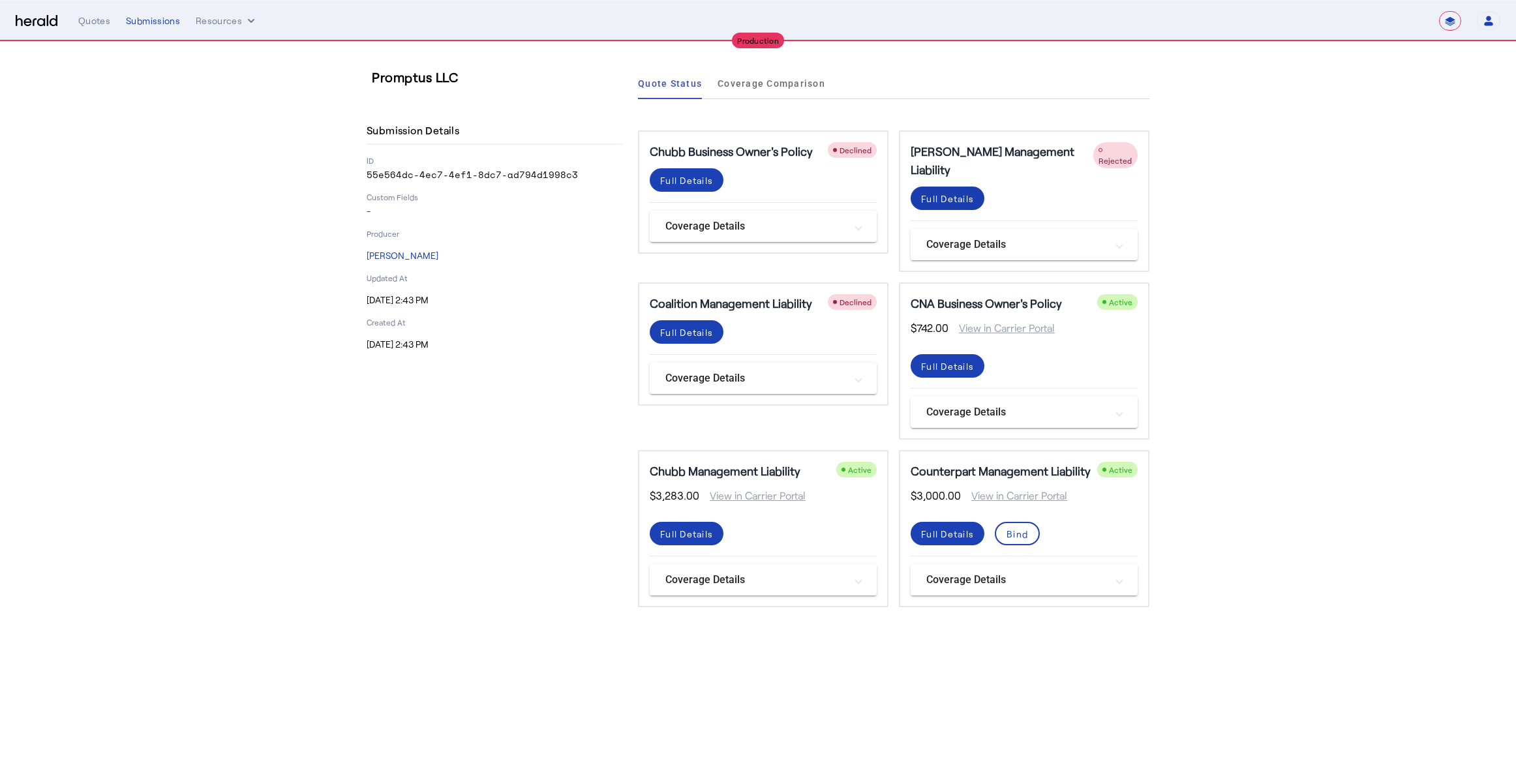
click at [952, 192] on div "Full Details" at bounding box center [948, 198] width 53 height 14
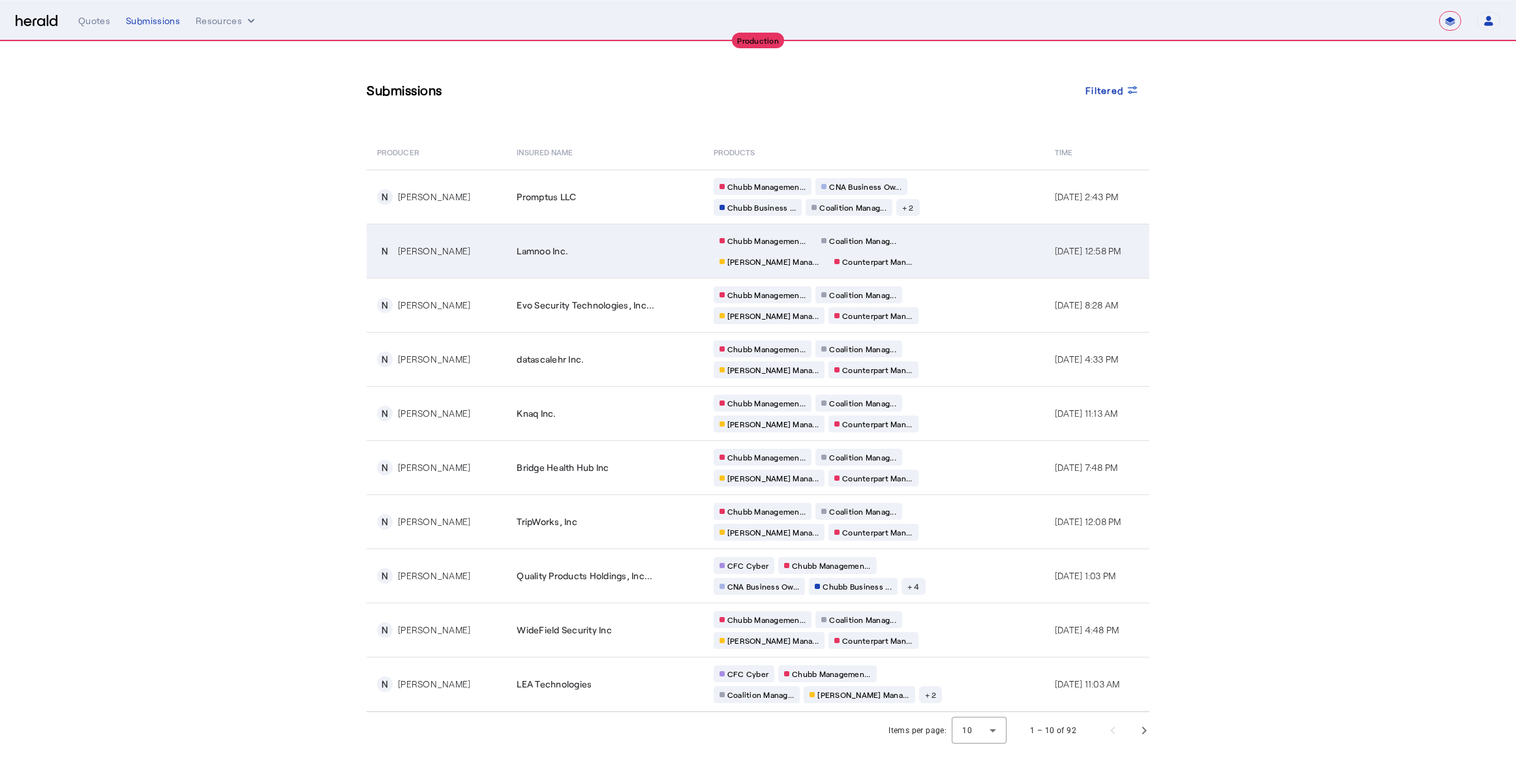
click at [941, 253] on div "Chubb Managemen... Coalition Manag... [PERSON_NAME] Mana... Counterpart Man..." at bounding box center [839, 250] width 251 height 38
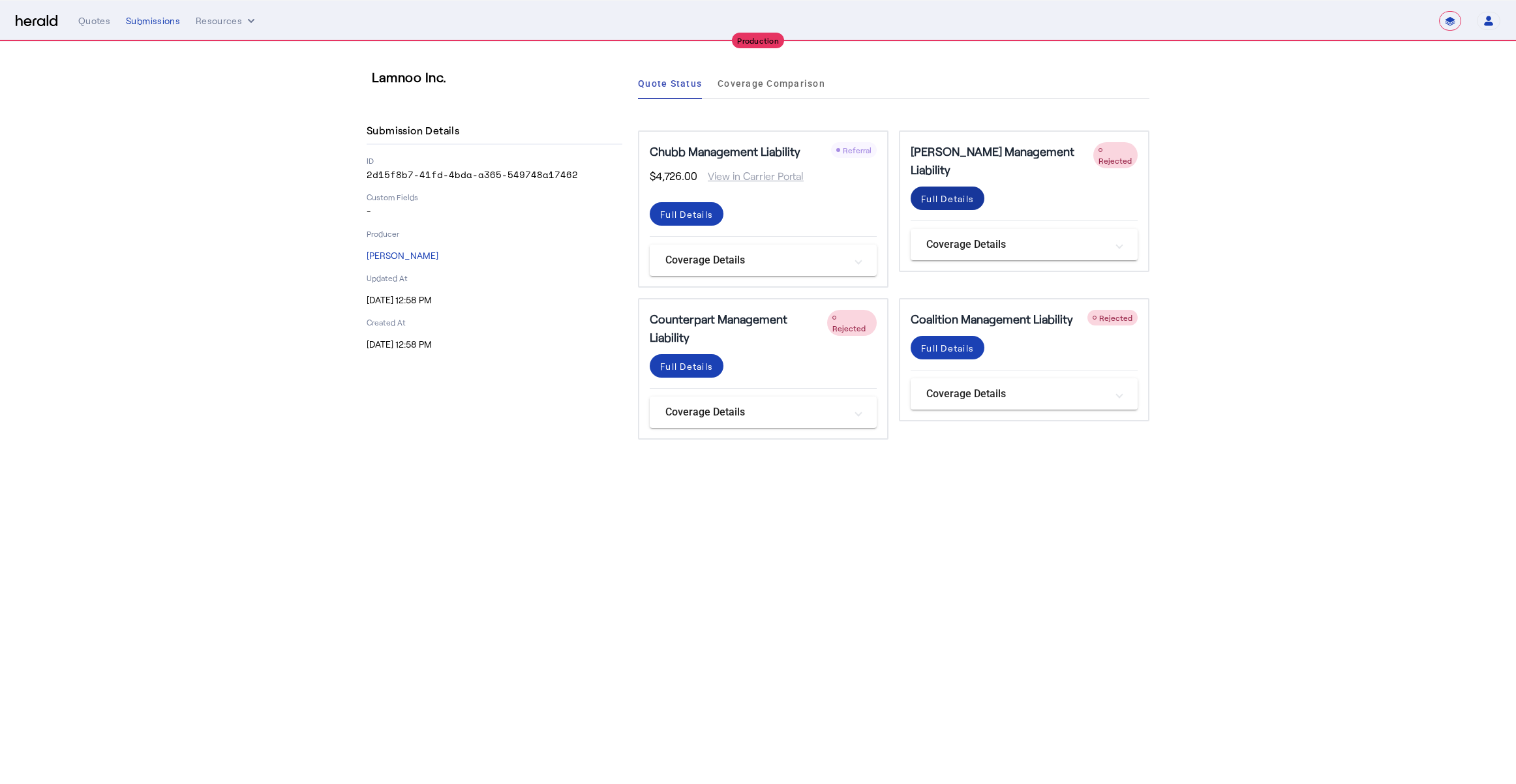
click at [963, 192] on div "Full Details" at bounding box center [948, 198] width 53 height 14
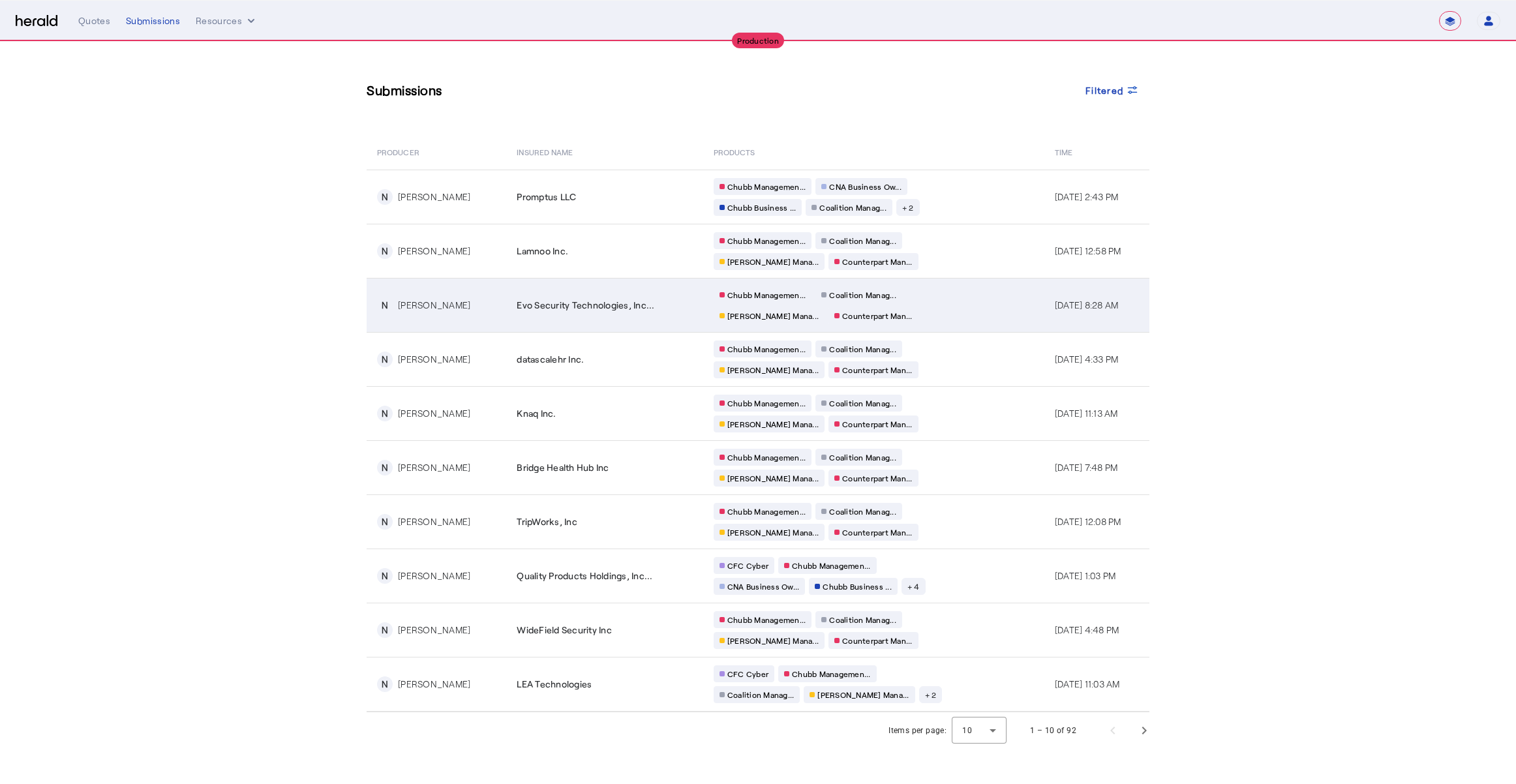
click at [939, 310] on div "Chubb Managemen... Coalition Manag... [PERSON_NAME] Mana... Counterpart Man..." at bounding box center [839, 305] width 251 height 38
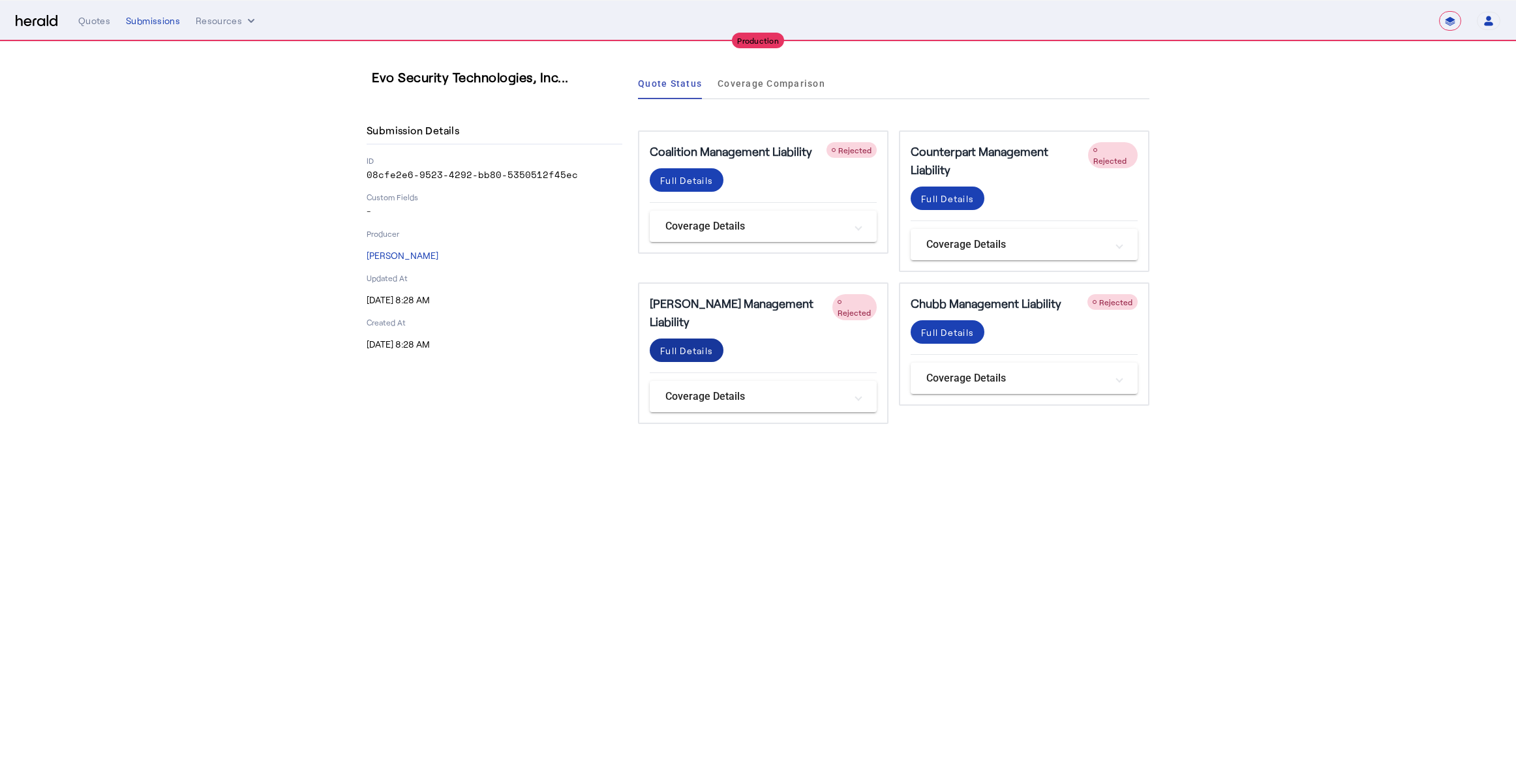
click at [690, 343] on div "Full Details" at bounding box center [686, 350] width 53 height 14
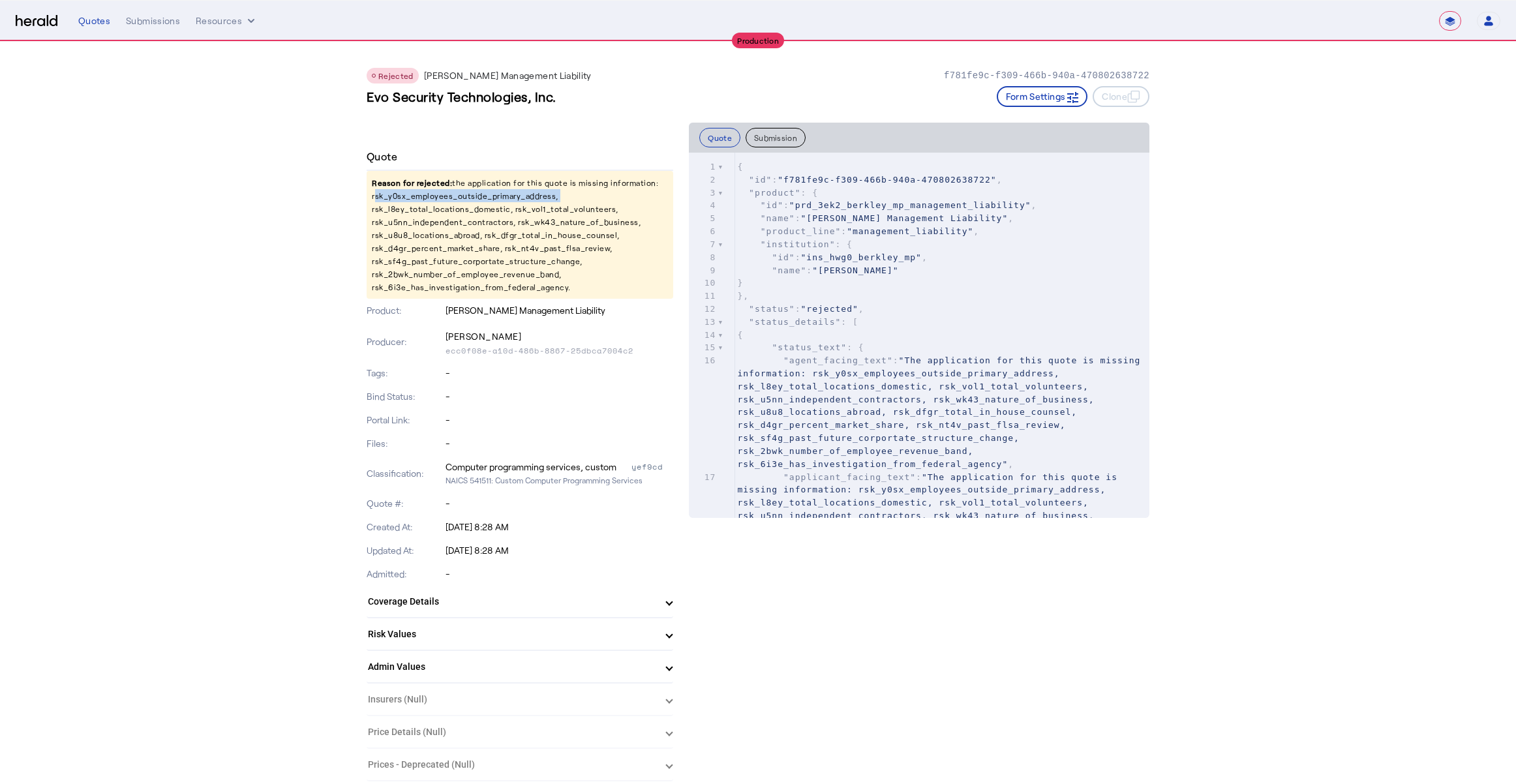
drag, startPoint x: 366, startPoint y: 194, endPoint x: 609, endPoint y: 198, distance: 243.0
click at [609, 198] on p "Reason for rejected: the application for this quote is missing information: rsk…" at bounding box center [520, 235] width 306 height 128
click at [440, 195] on p "Reason for rejected: the application for this quote is missing information: rsk…" at bounding box center [520, 235] width 306 height 128
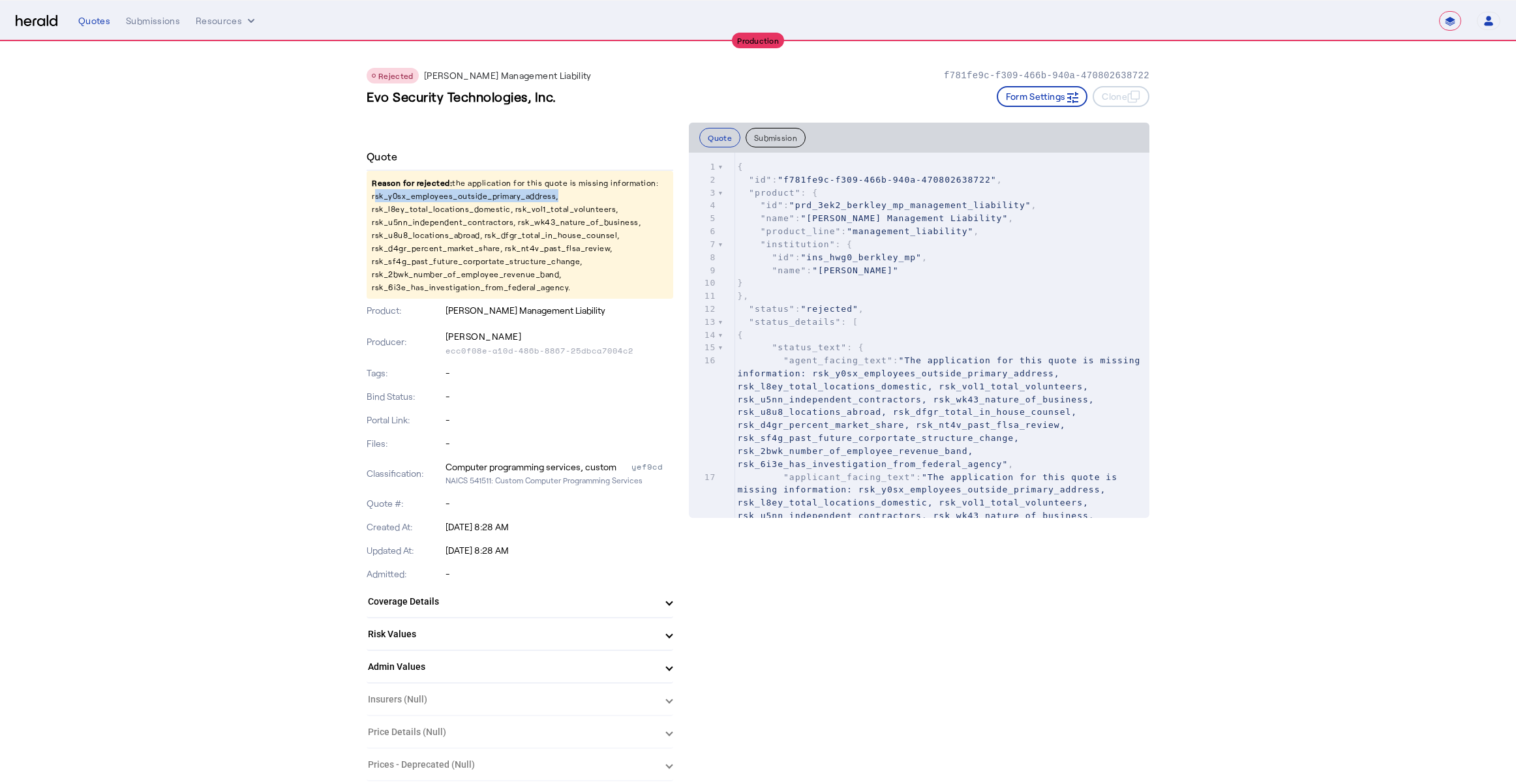
copy p "rsk_y0sx_employees_outside_primary_address"
click at [460, 256] on p "Reason for rejected: the application for this quote is missing information: rsk…" at bounding box center [520, 235] width 306 height 128
click at [453, 200] on p "Reason for rejected: the application for this quote is missing information: rsk…" at bounding box center [520, 235] width 306 height 128
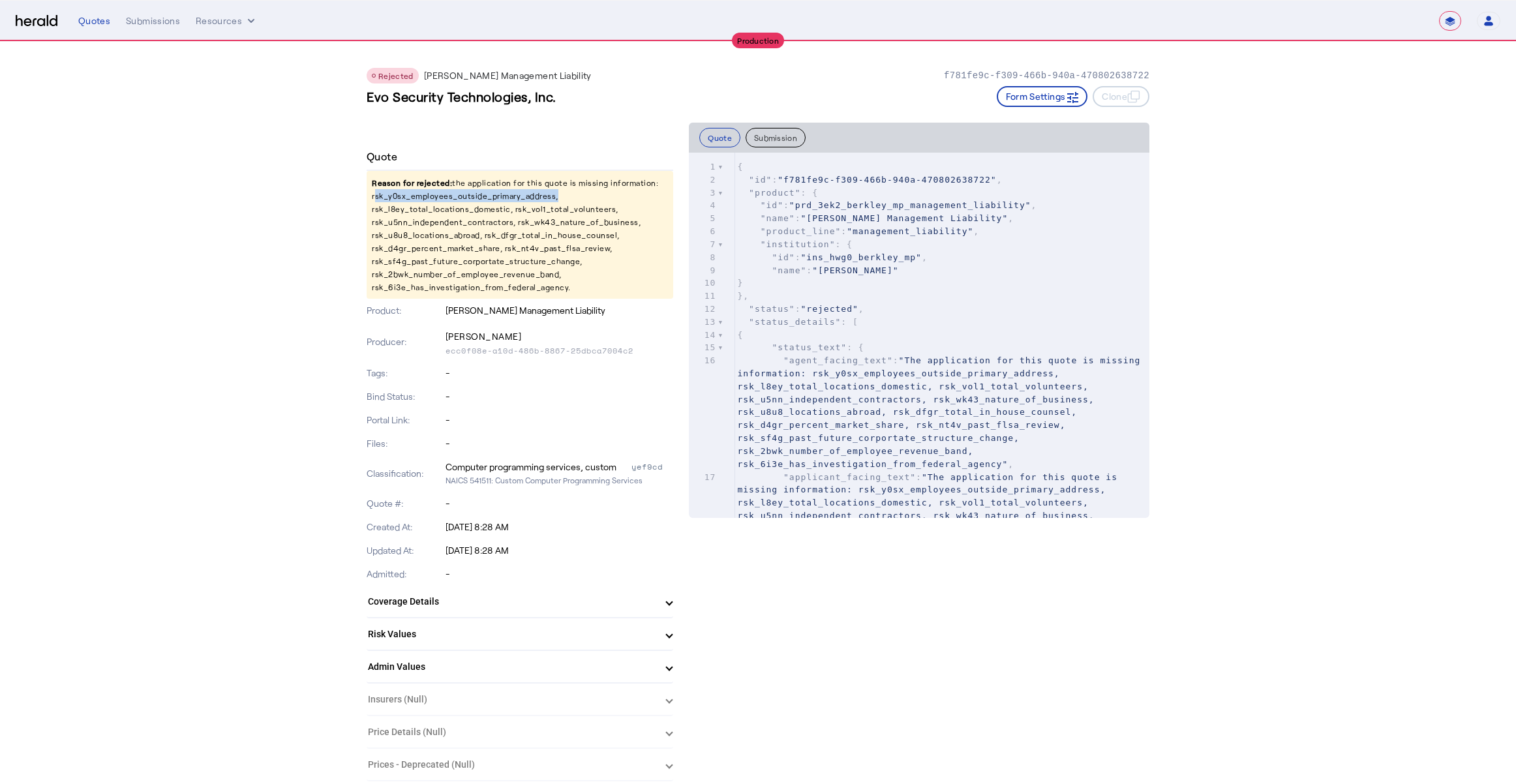
copy p "rsk_y0sx_employees_outside_primary_address"
click at [769, 137] on button "Submission" at bounding box center [776, 137] width 60 height 19
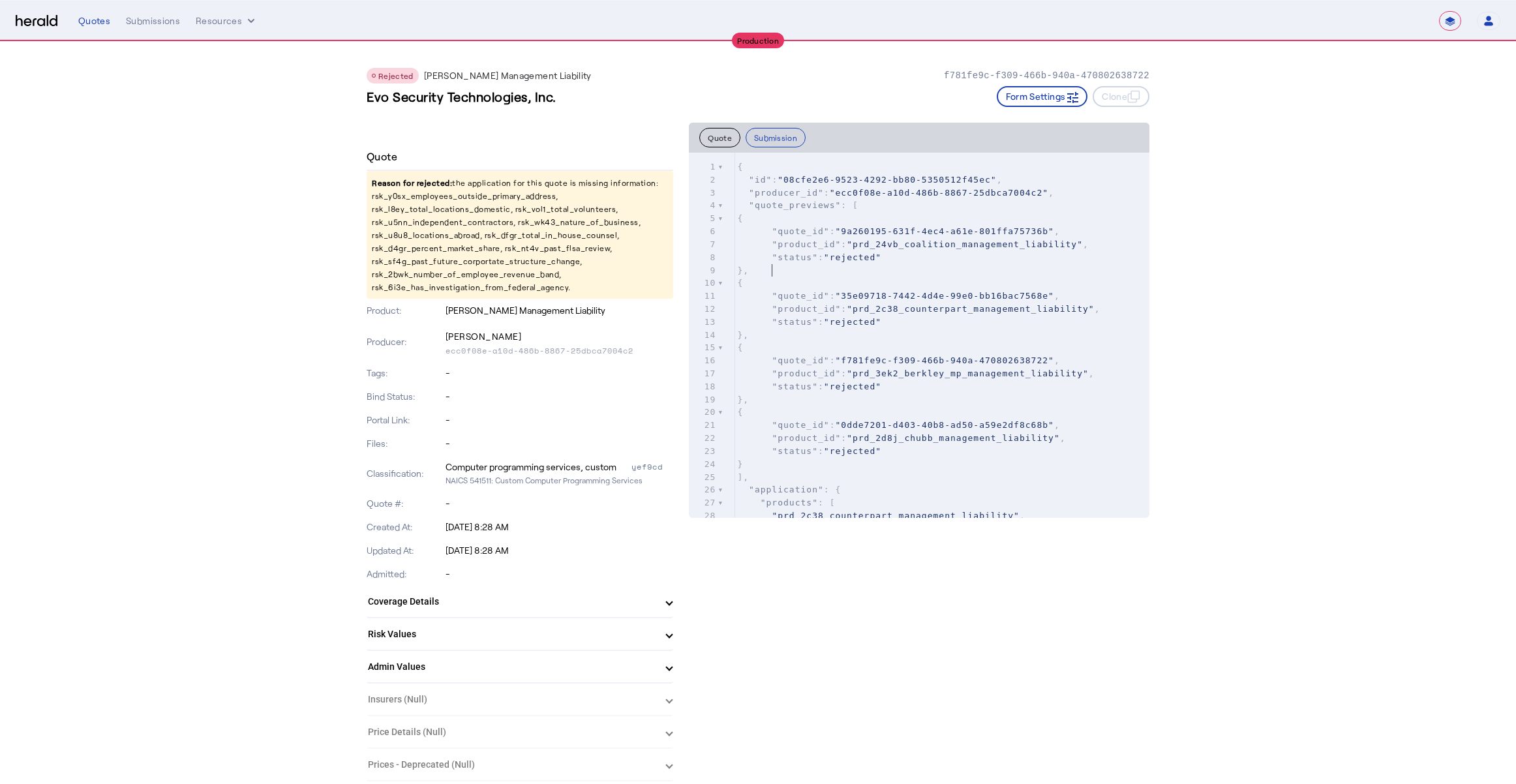
click at [914, 268] on pre "}," at bounding box center [942, 270] width 415 height 13
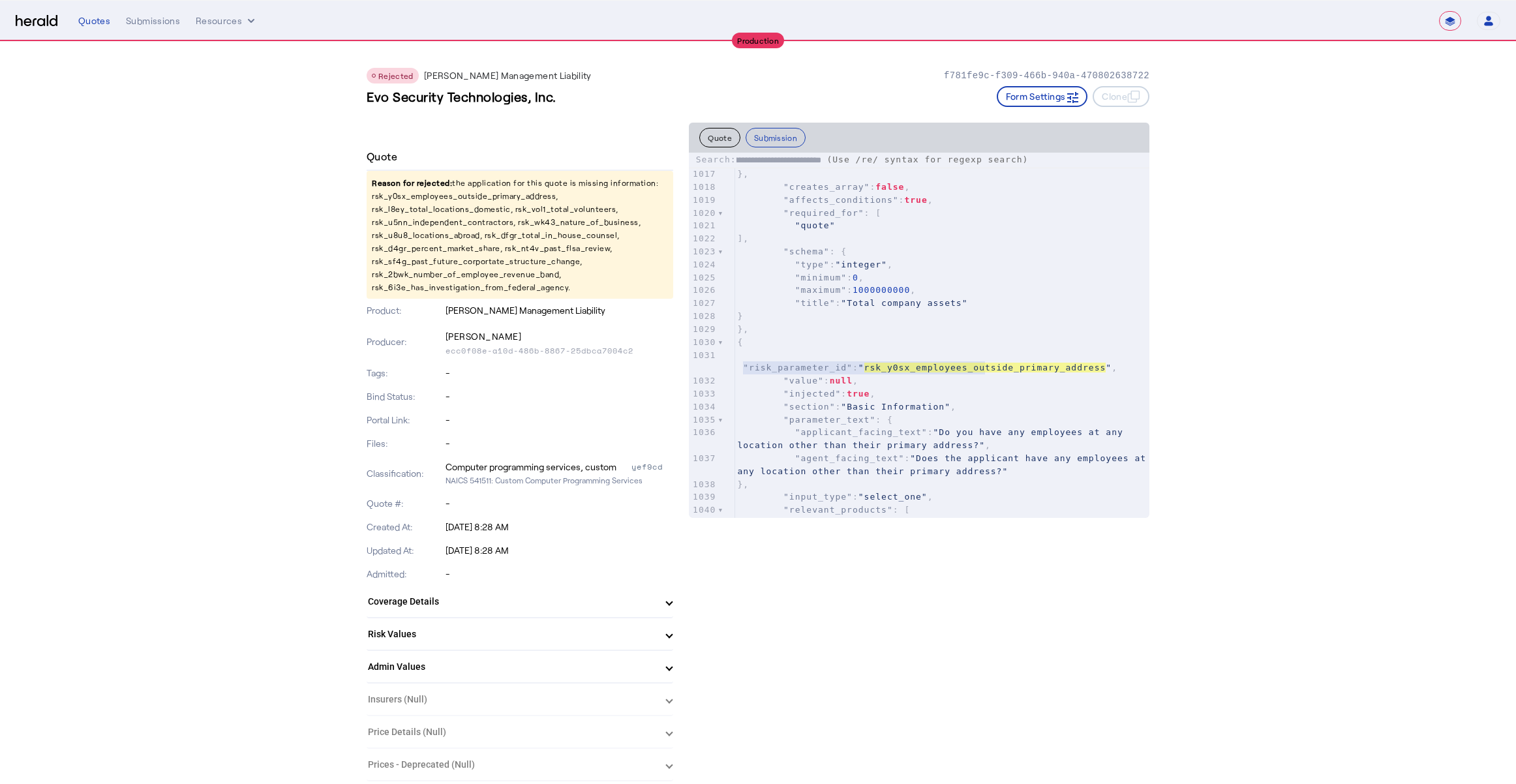
scroll to position [13728, 0]
type input "**********"
click at [423, 211] on p "Reason for rejected: the application for this quote is missing information: rsk…" at bounding box center [520, 235] width 306 height 128
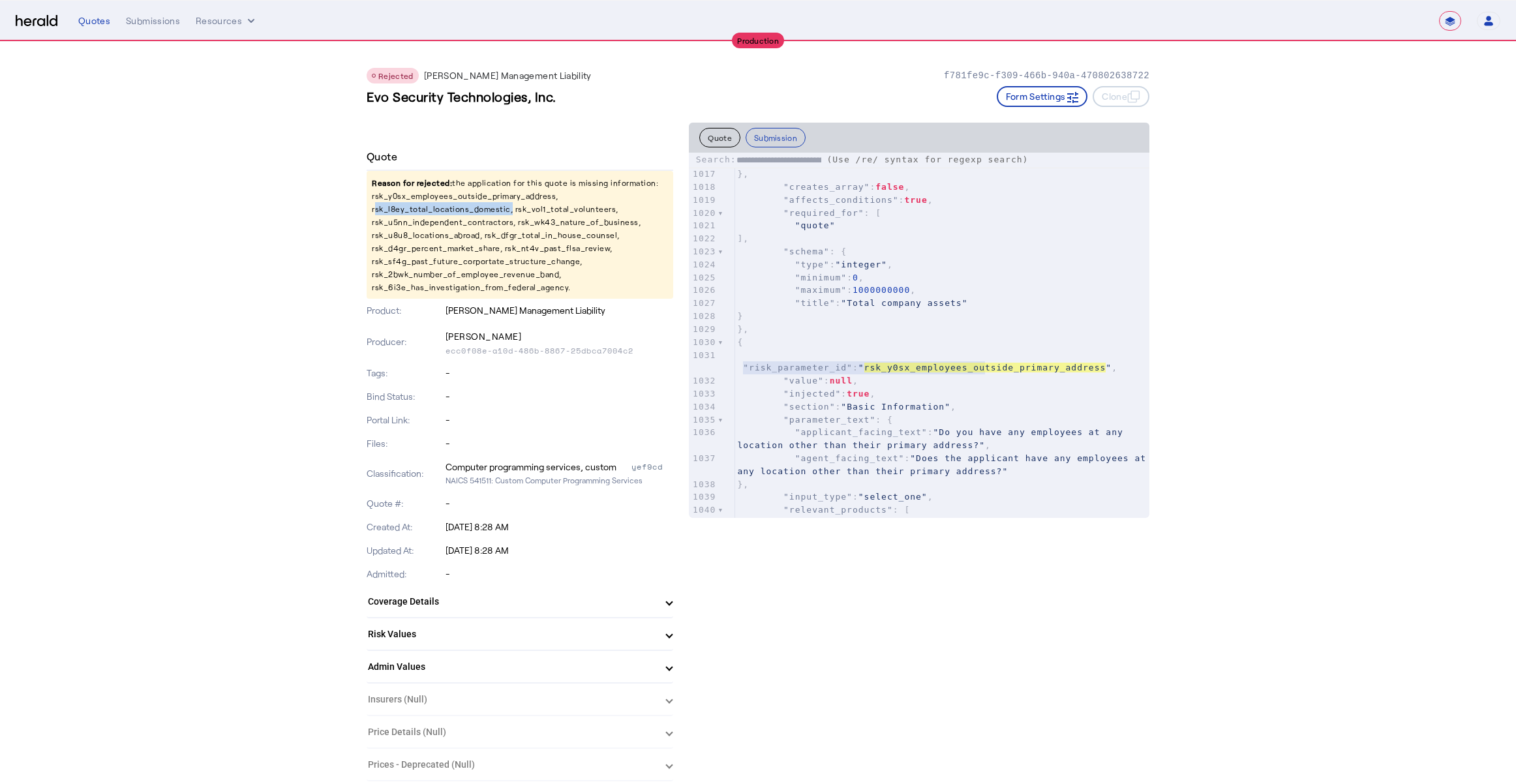
copy p "rsk_l8ey_total_locations_domestic"
click at [795, 210] on span ""required_for"" at bounding box center [824, 213] width 81 height 10
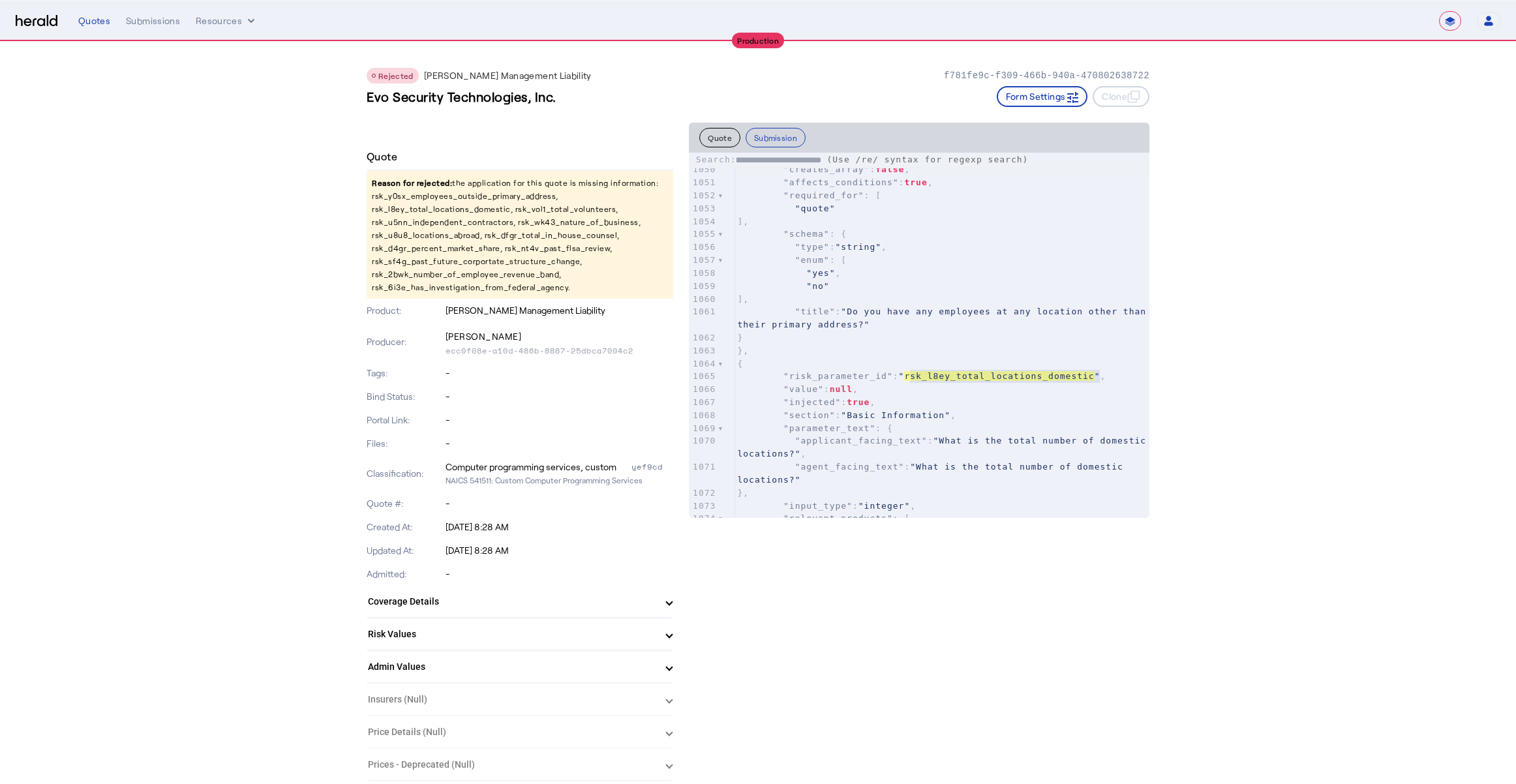
scroll to position [14199, 0]
type input "**********"
click at [569, 208] on p "Reason for rejected: the application for this quote is missing information: rsk…" at bounding box center [520, 235] width 306 height 128
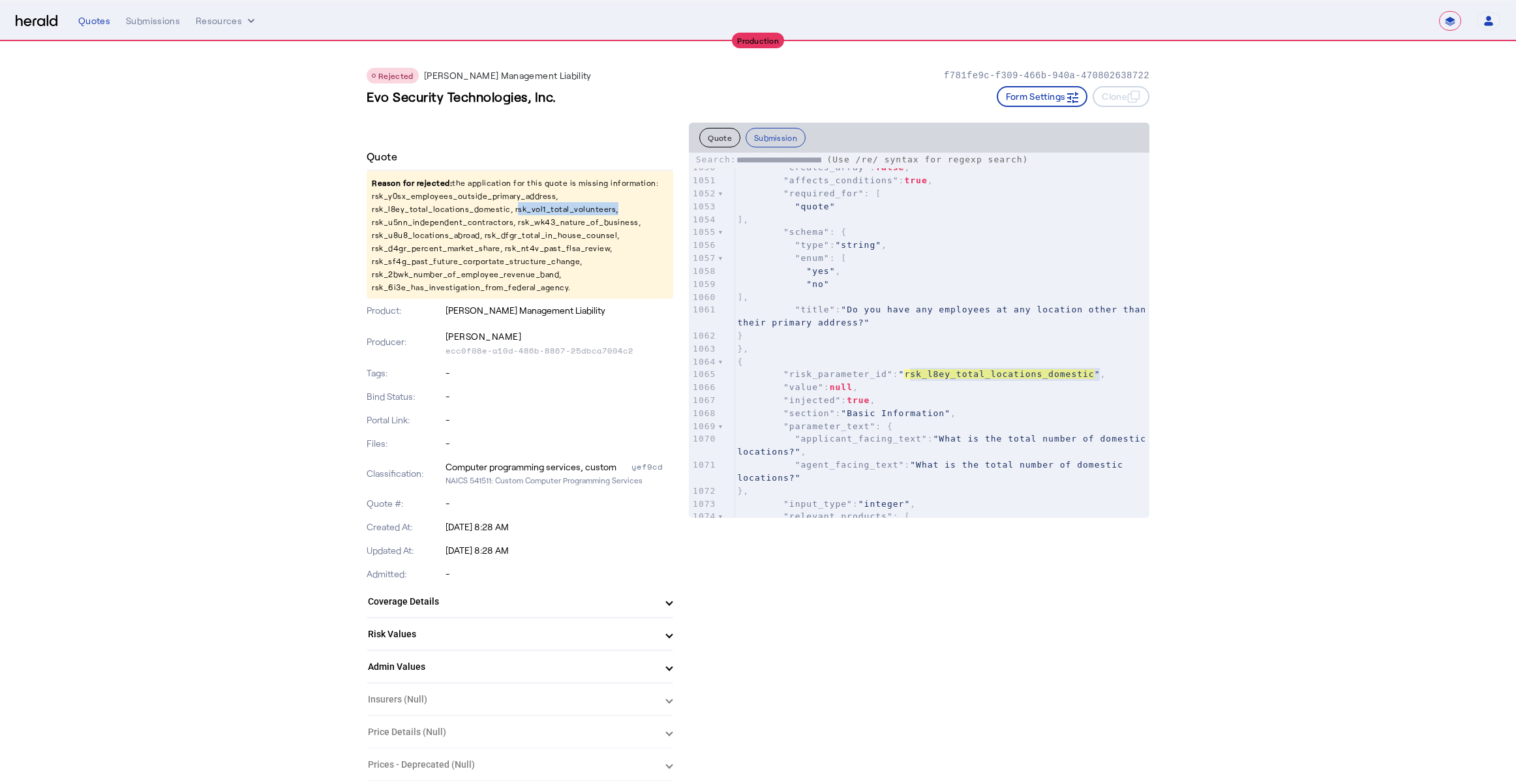
copy p "rsk_vol1_total_volunteers"
click at [871, 278] on pre ""no"" at bounding box center [942, 284] width 415 height 13
type input "**********"
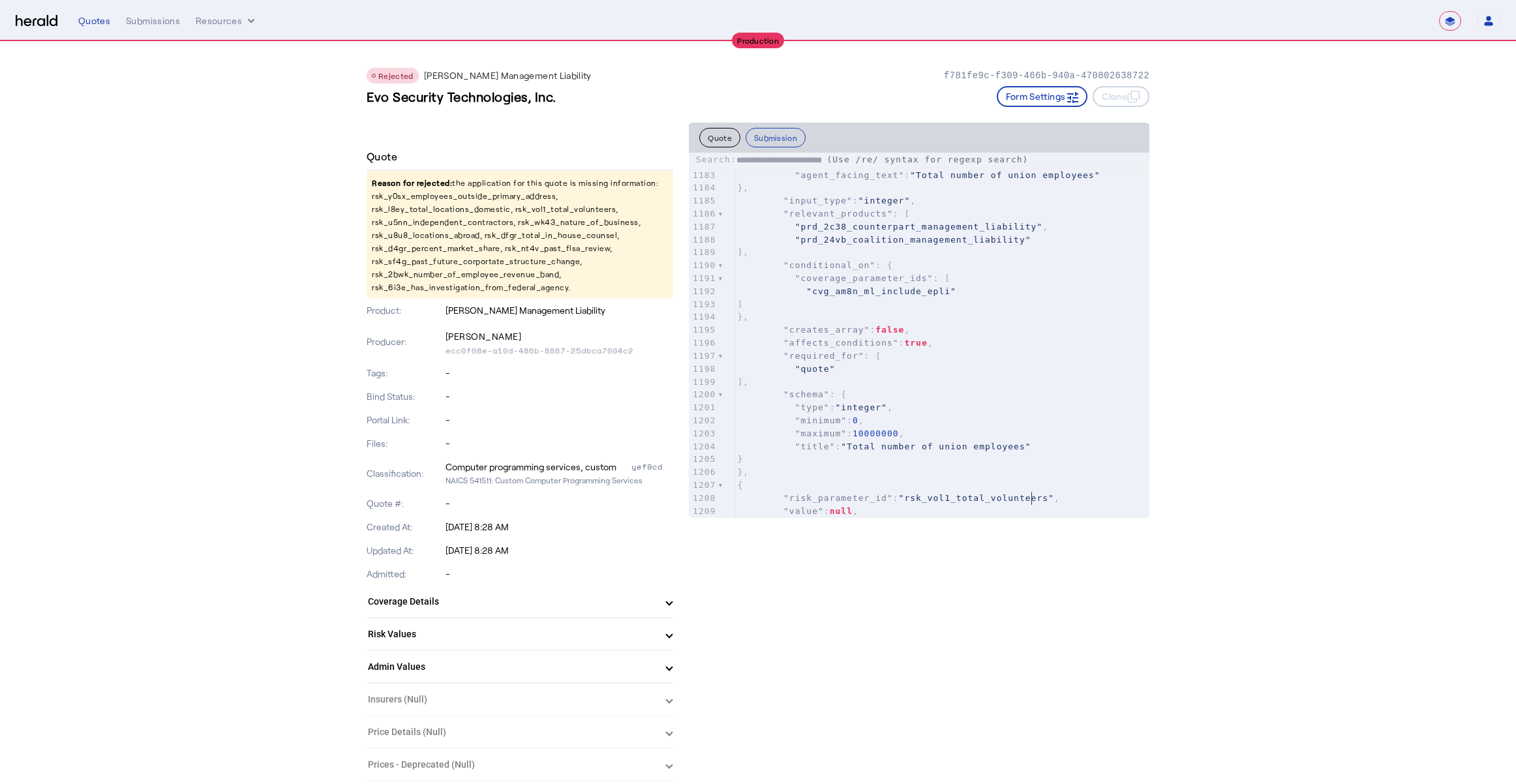
type textarea "**********"
click at [1031, 495] on span ""rsk_vol1_total_volunteers"" at bounding box center [976, 498] width 155 height 10
